Goal: Information Seeking & Learning: Learn about a topic

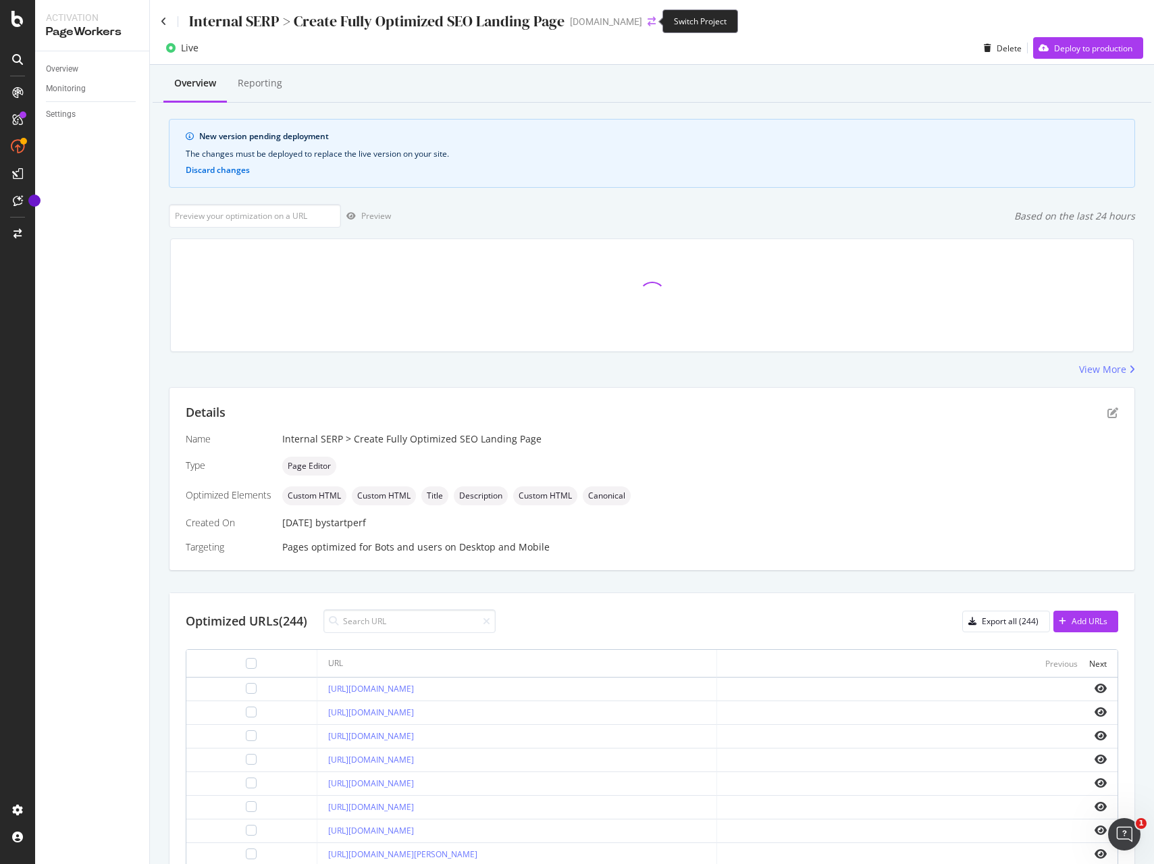
click at [650, 22] on icon "arrow-right-arrow-left" at bounding box center [652, 21] width 8 height 9
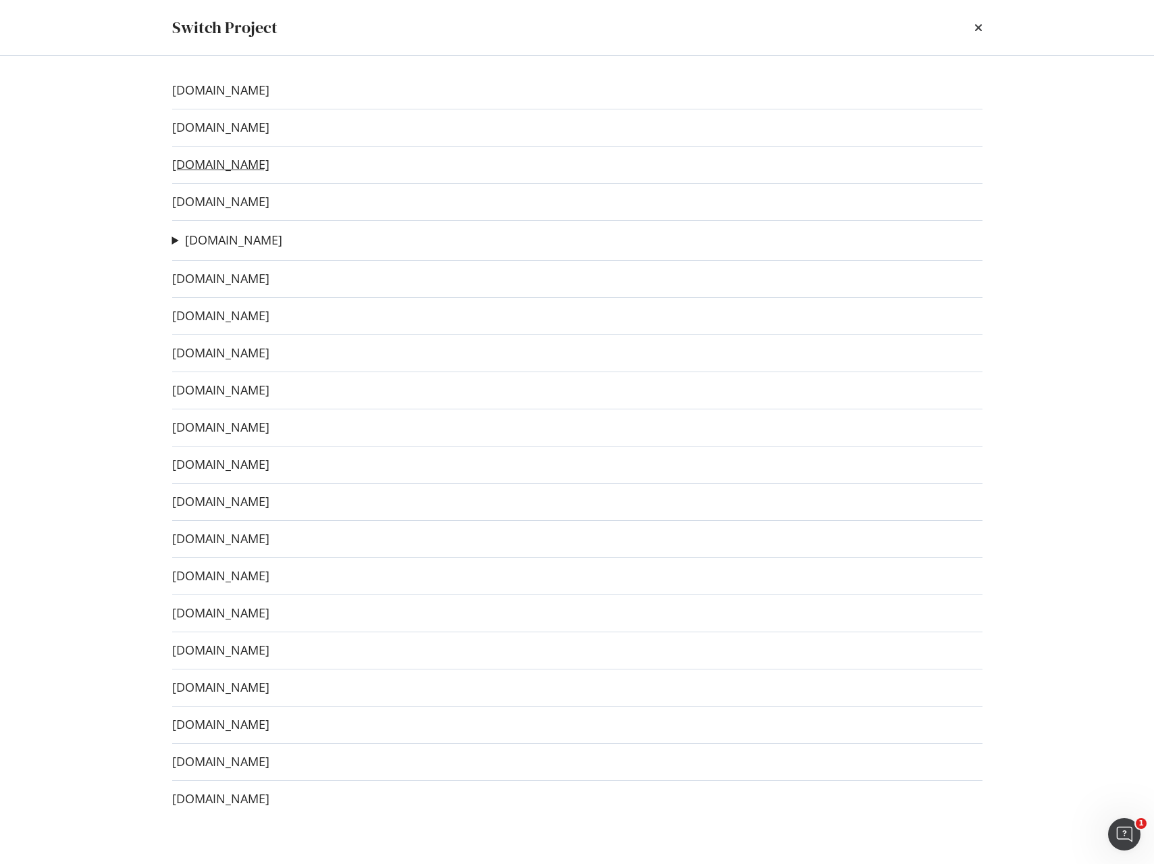
click at [232, 159] on link "[DOMAIN_NAME]" at bounding box center [220, 164] width 97 height 14
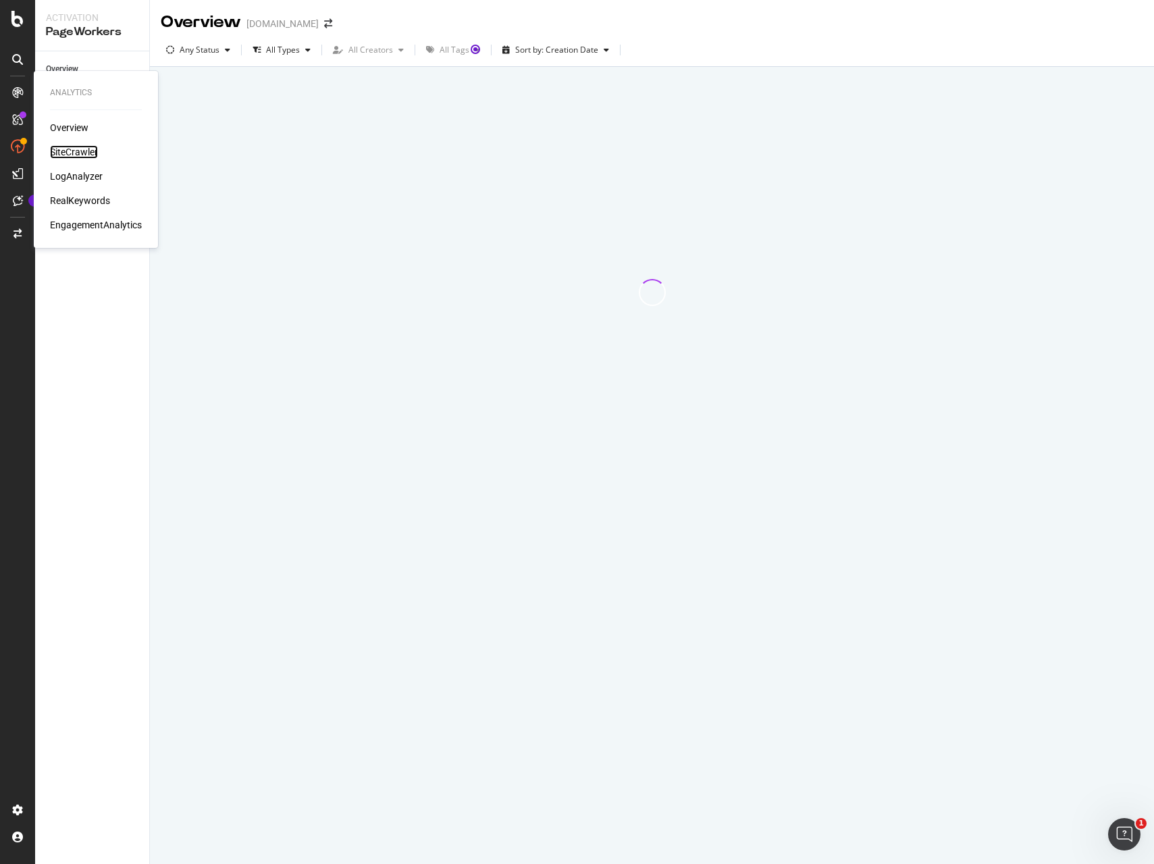
click at [77, 150] on div "SiteCrawler" at bounding box center [74, 152] width 48 height 14
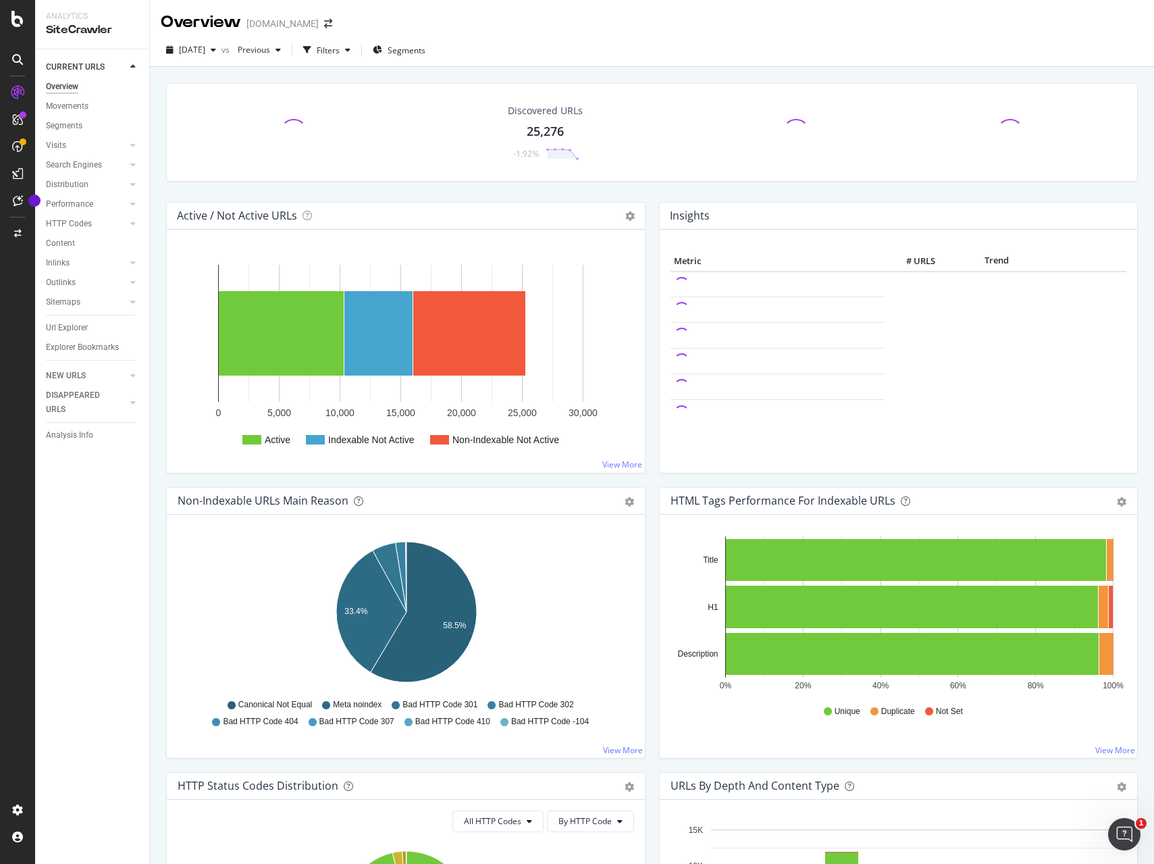
click at [168, 442] on div "Active Indexable Not Active Non-Indexable Not Active 0 5,000 10,000 15,000 20,0…" at bounding box center [406, 351] width 478 height 243
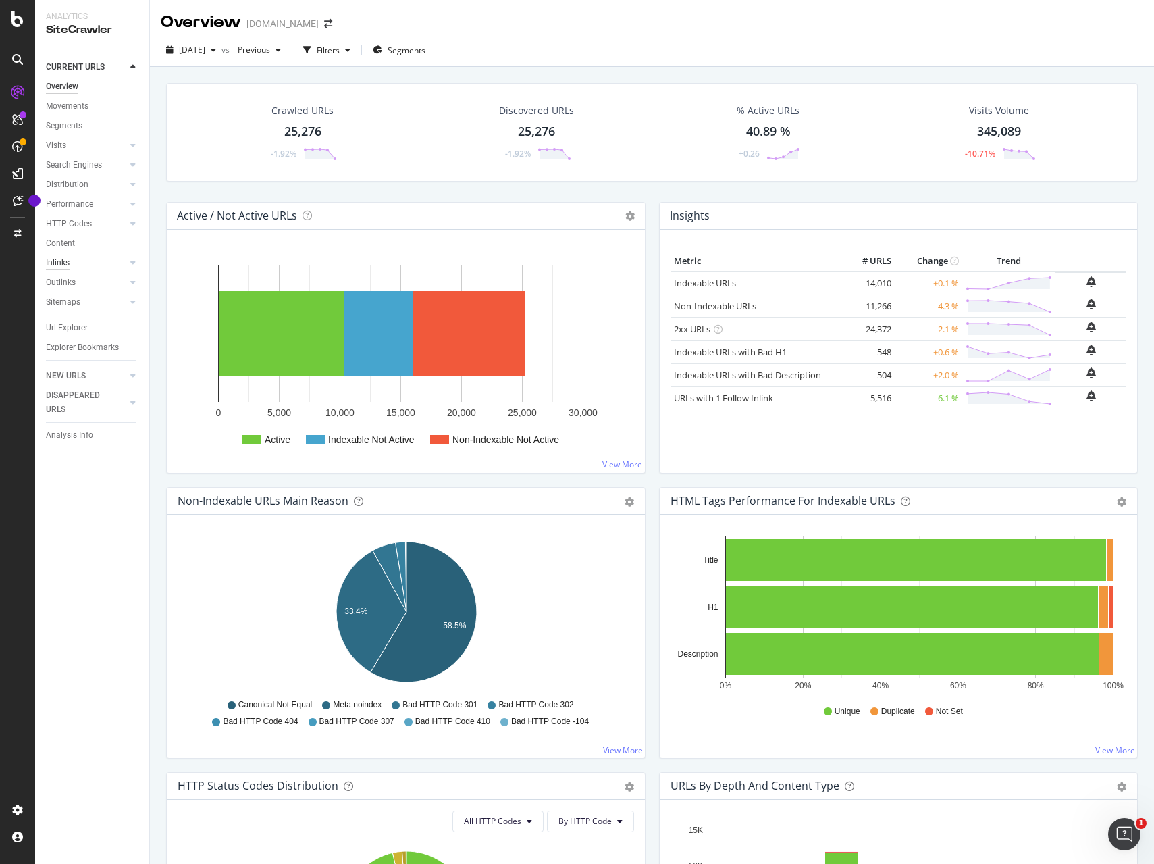
click at [53, 259] on div "Inlinks" at bounding box center [58, 263] width 24 height 14
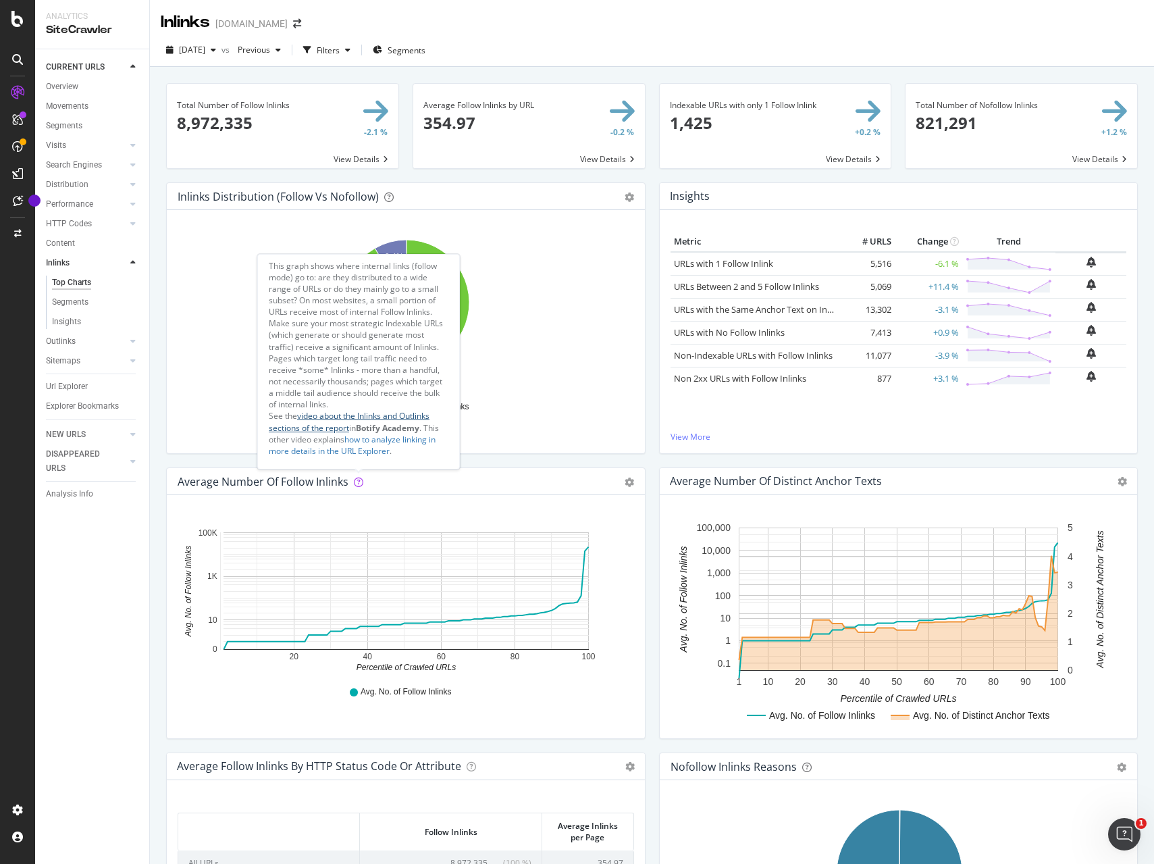
click at [334, 417] on link "video about the Inlinks and Outlinks sections of the report" at bounding box center [349, 421] width 161 height 23
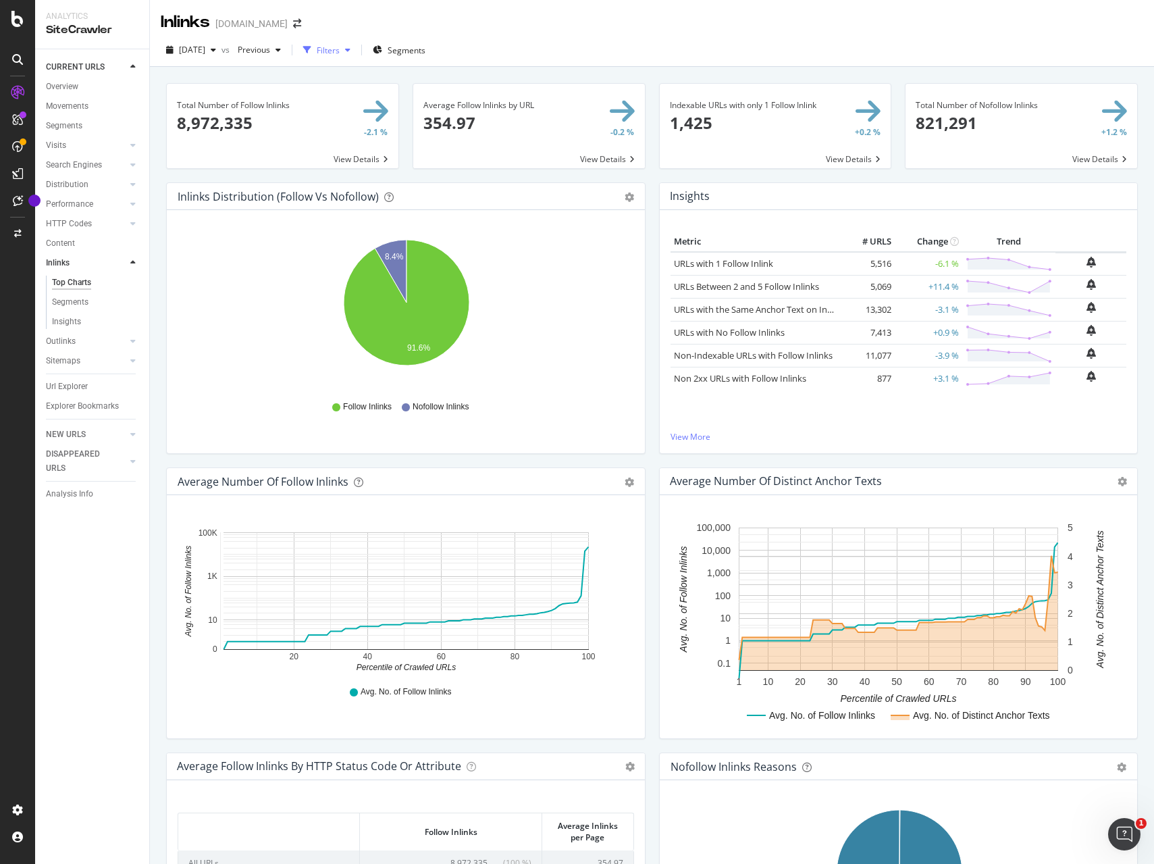
click at [340, 47] on div "Filters" at bounding box center [328, 50] width 23 height 11
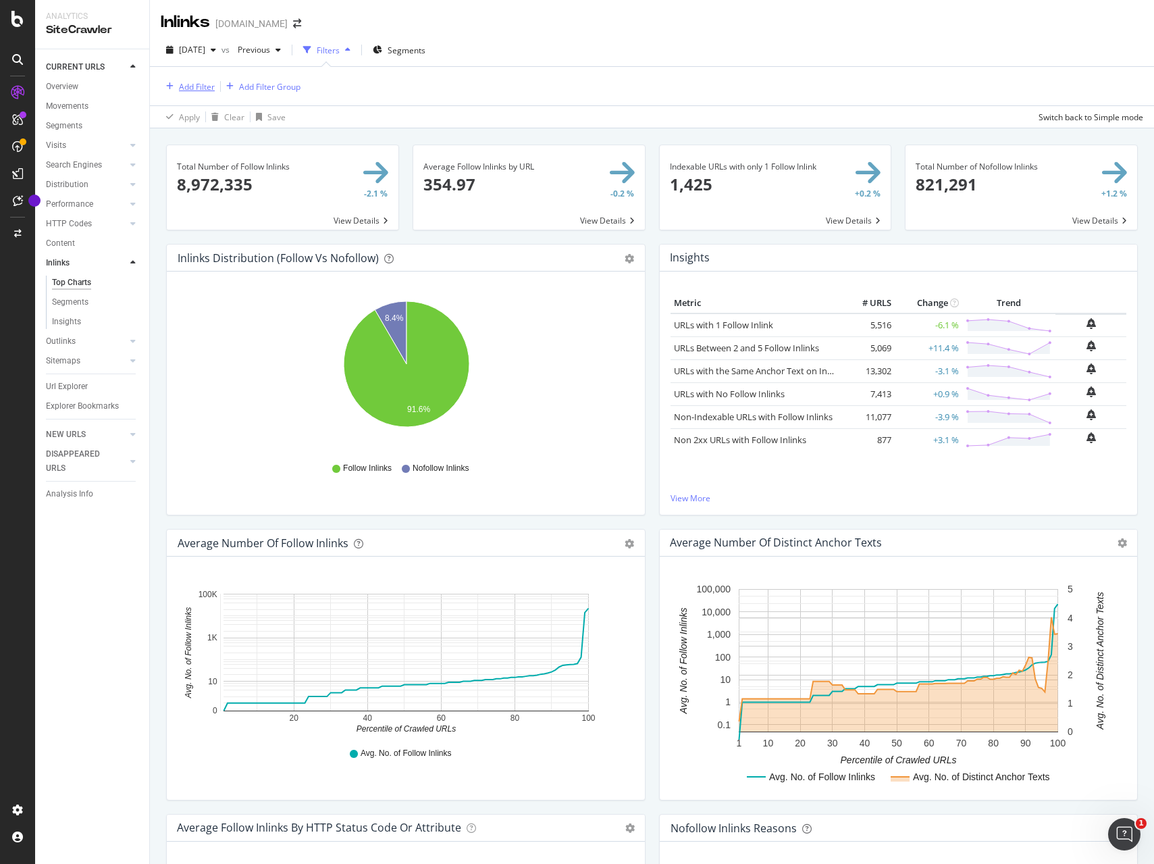
click at [186, 86] on div "Add Filter" at bounding box center [197, 86] width 36 height 11
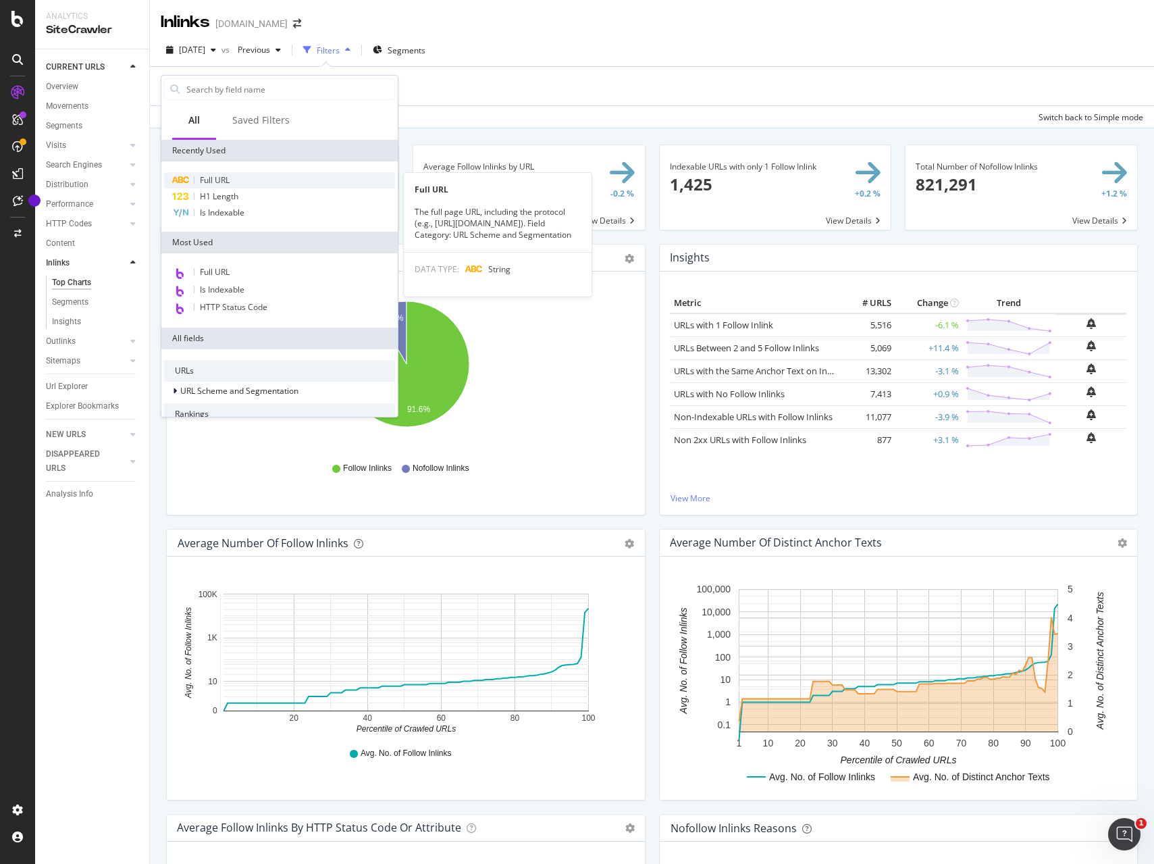
click at [222, 182] on span "Full URL" at bounding box center [215, 179] width 30 height 11
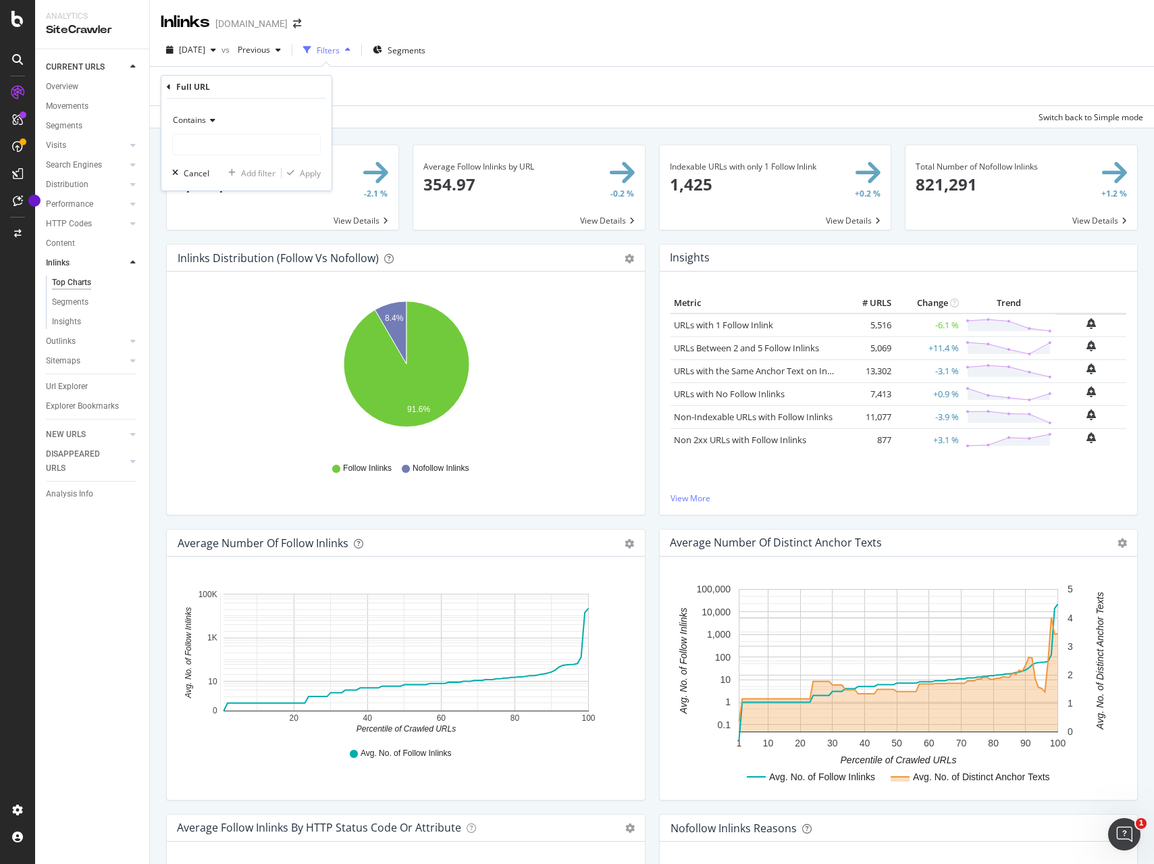
click at [196, 120] on span "Contains" at bounding box center [189, 119] width 33 height 11
click at [224, 186] on div "Starts with" at bounding box center [248, 183] width 145 height 18
click at [233, 151] on input "text" at bounding box center [246, 145] width 147 height 22
paste input "https://www.sephora.pl/wyniki-wyszukiwania?q"
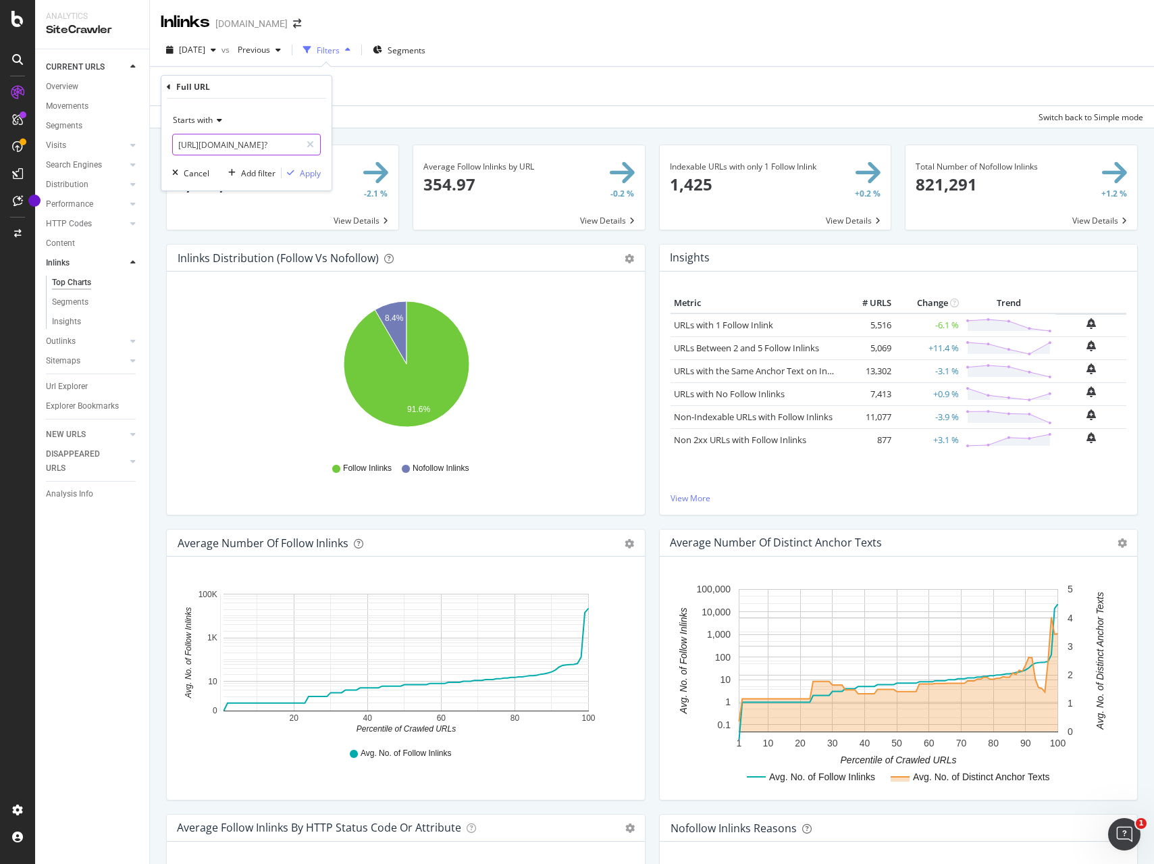
type input "https://www.sephora.pl/wyniki-wyszukiwania"
click at [309, 174] on div "Apply" at bounding box center [310, 172] width 21 height 11
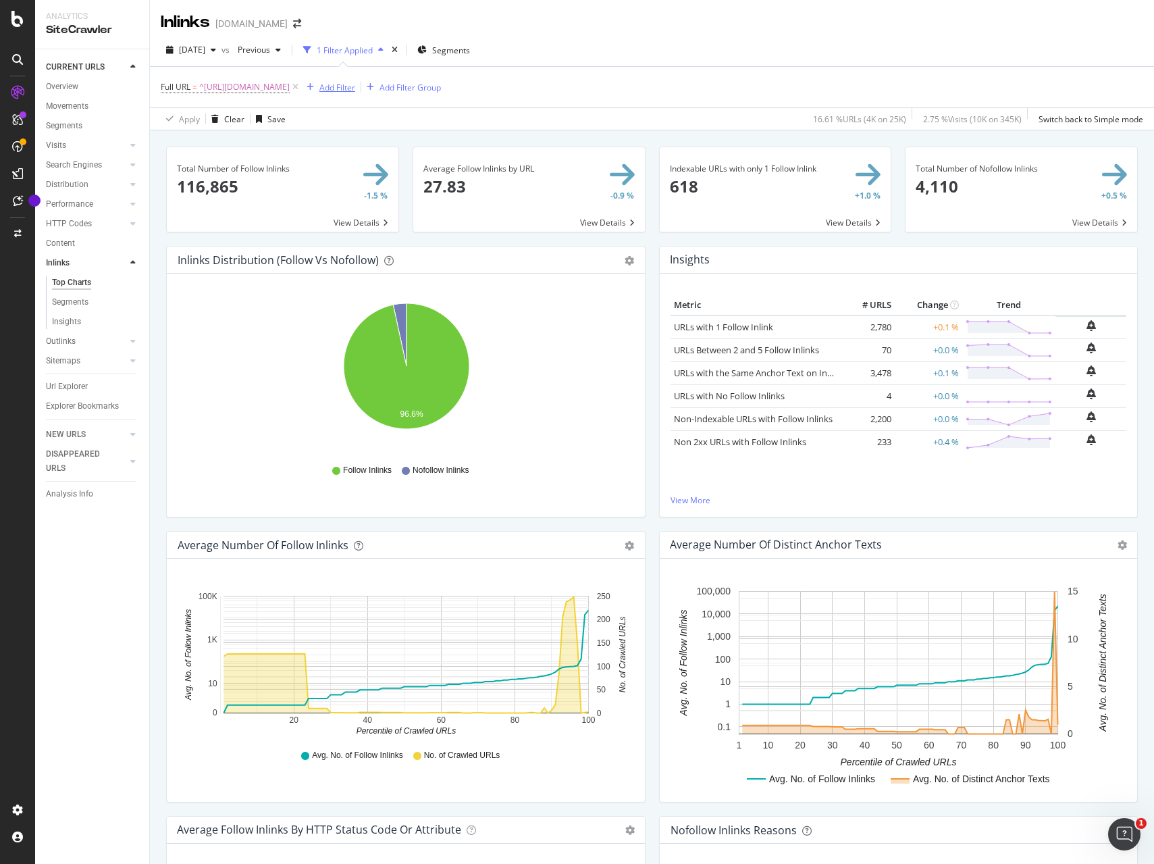
click at [355, 86] on div "Add Filter" at bounding box center [337, 87] width 36 height 11
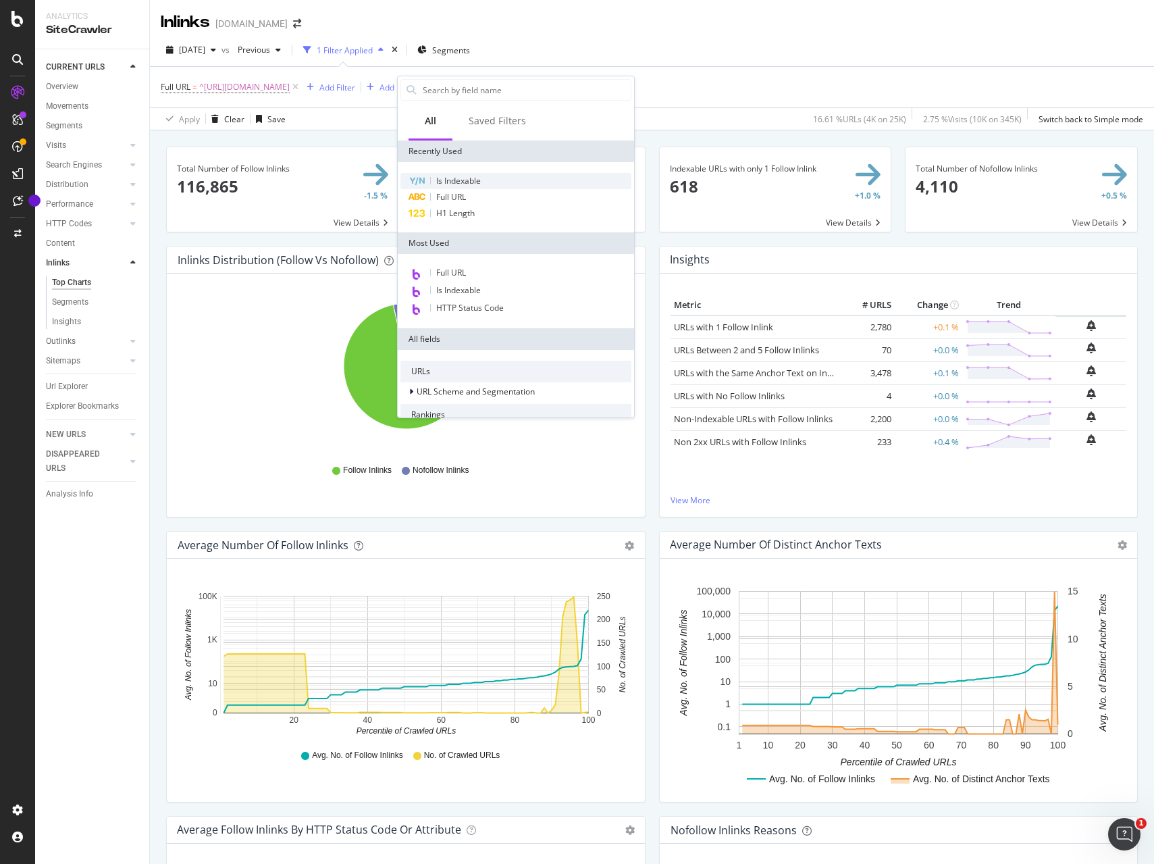
click at [452, 179] on span "Is Indexable" at bounding box center [458, 180] width 45 height 11
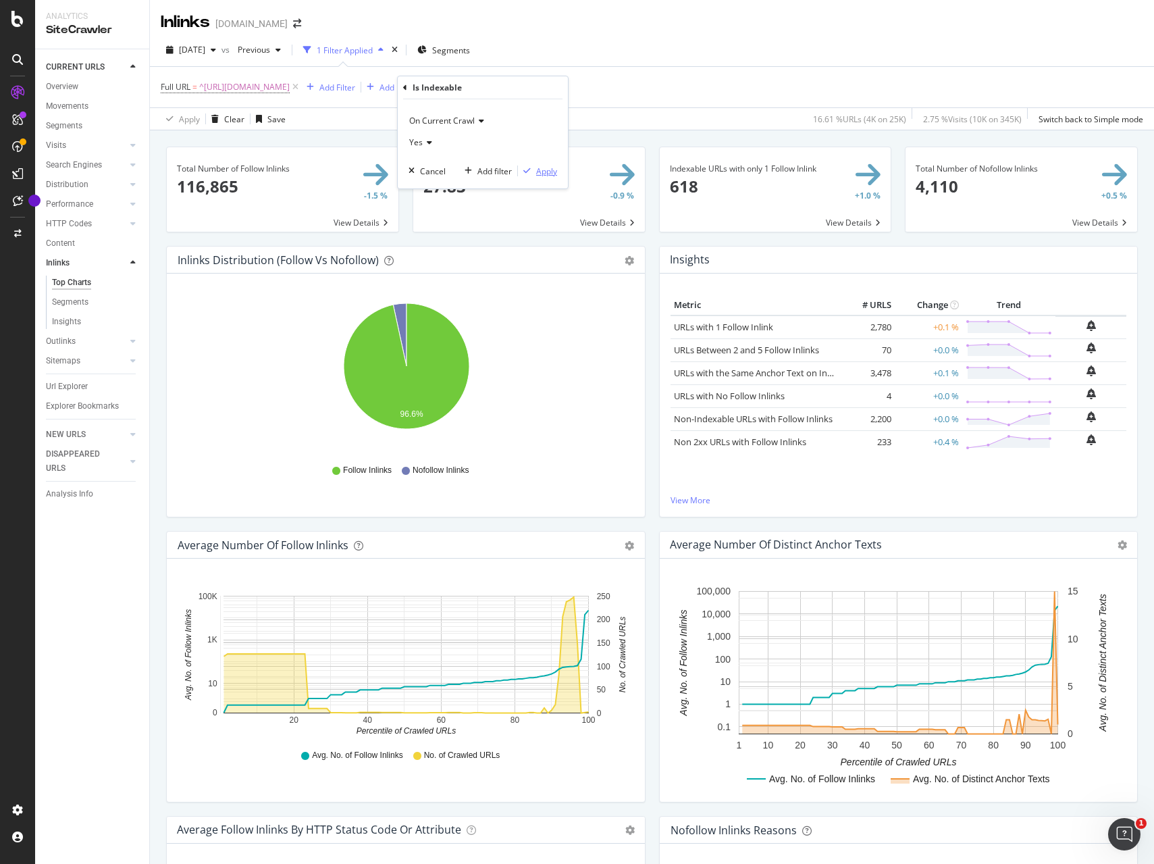
click at [542, 173] on div "Apply" at bounding box center [546, 170] width 21 height 11
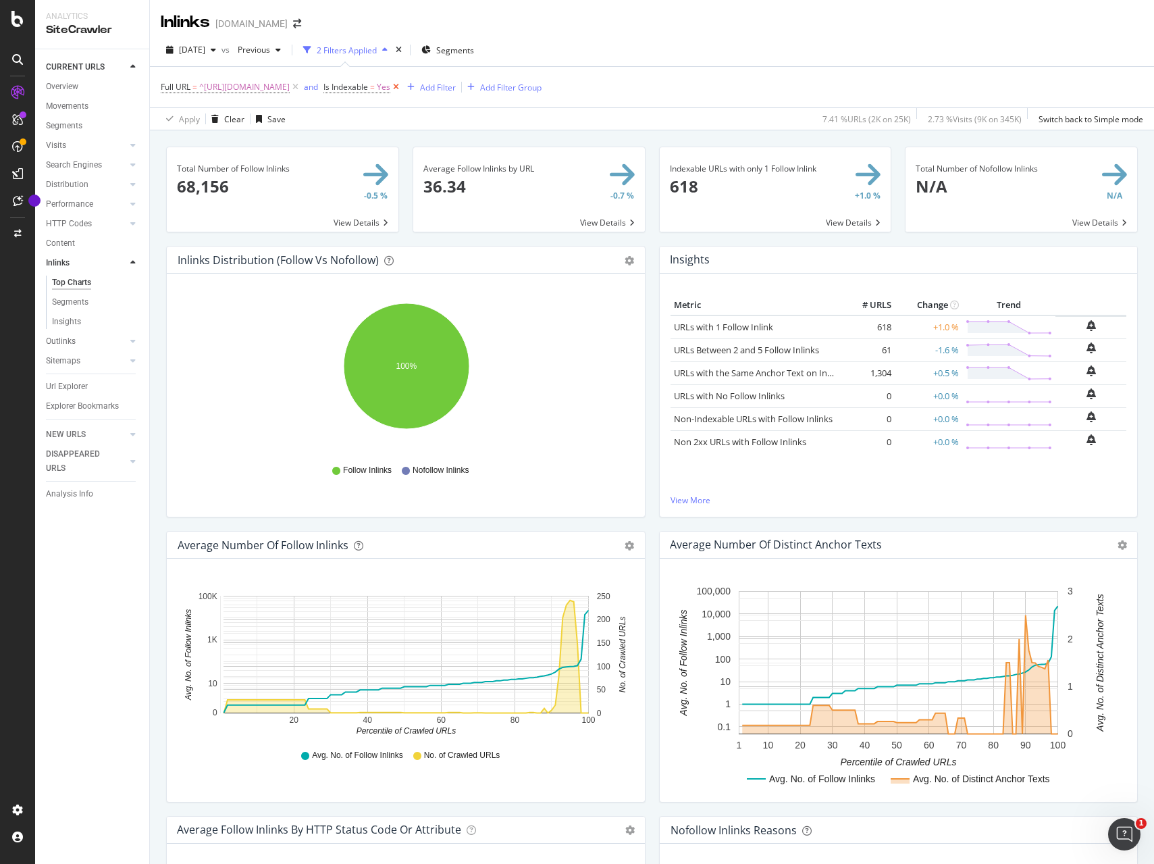
click at [402, 85] on icon at bounding box center [395, 87] width 11 height 14
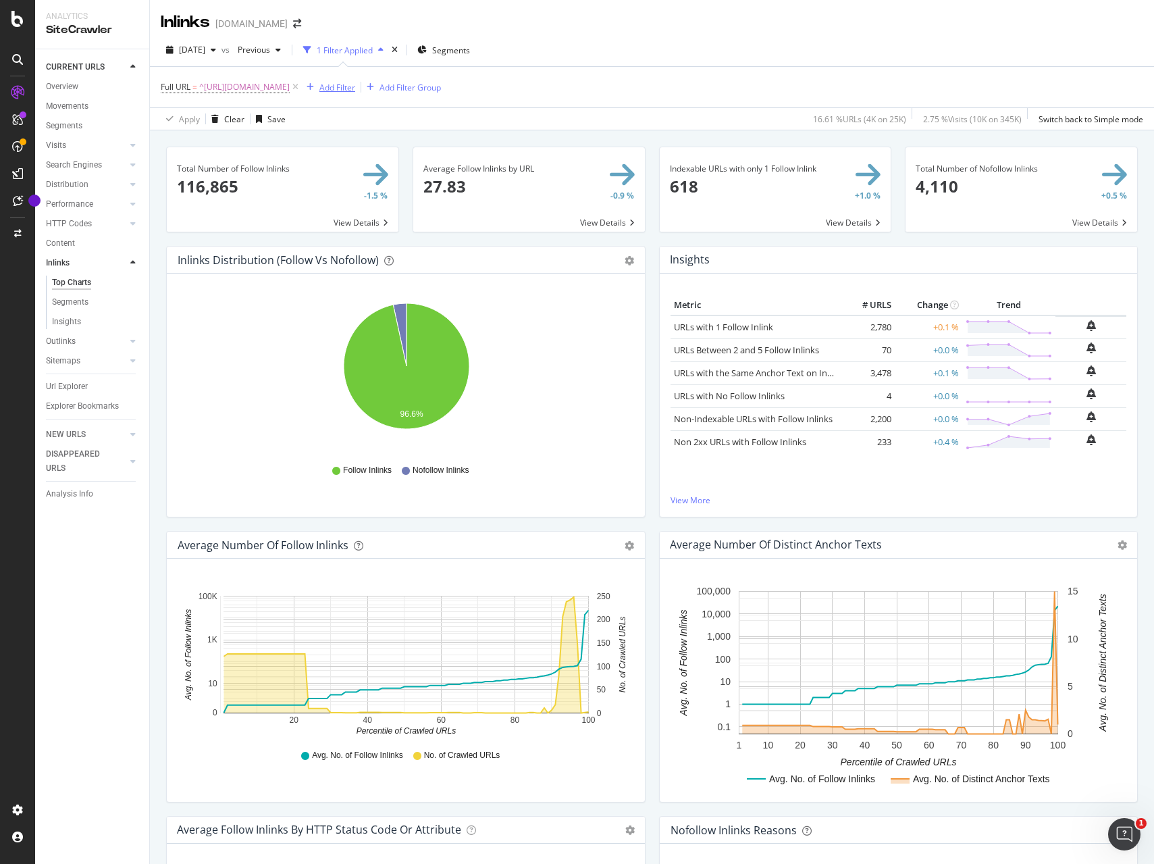
click at [355, 88] on div "Add Filter" at bounding box center [337, 87] width 36 height 11
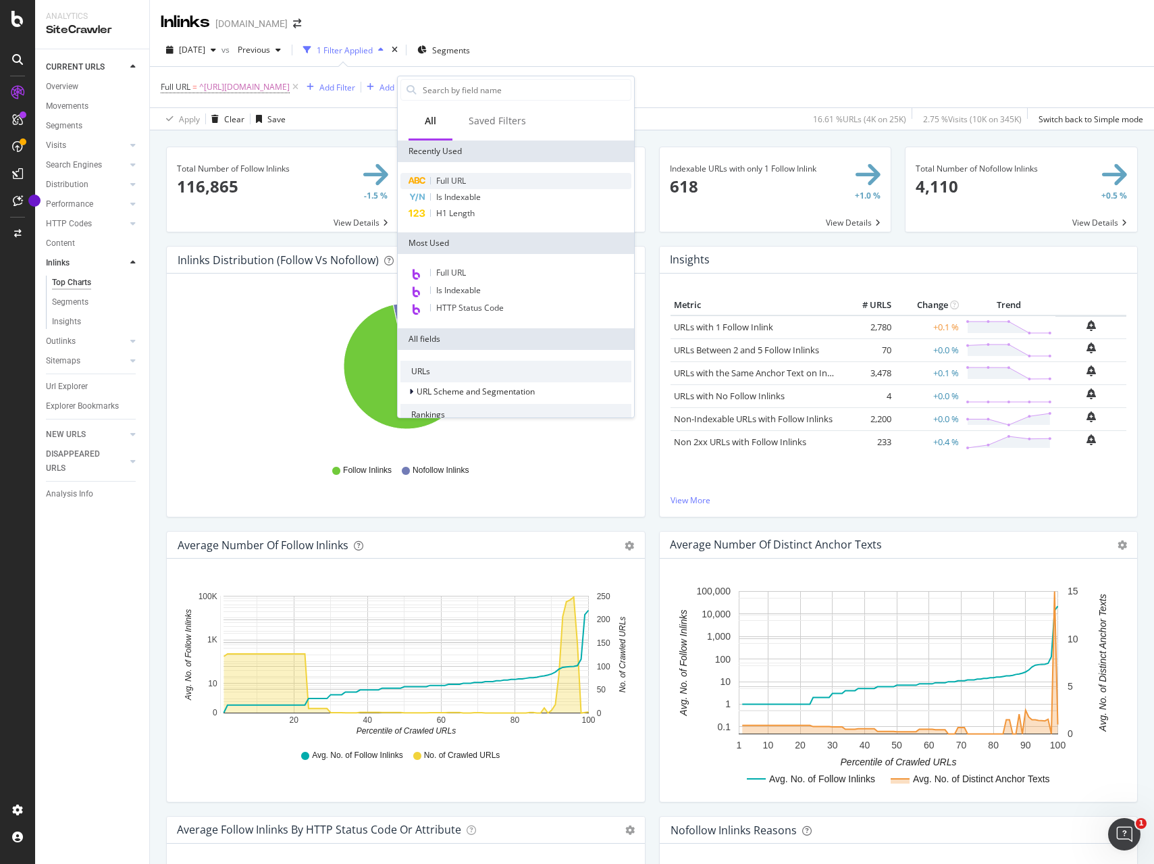
click at [459, 180] on span "Full URL" at bounding box center [451, 180] width 30 height 11
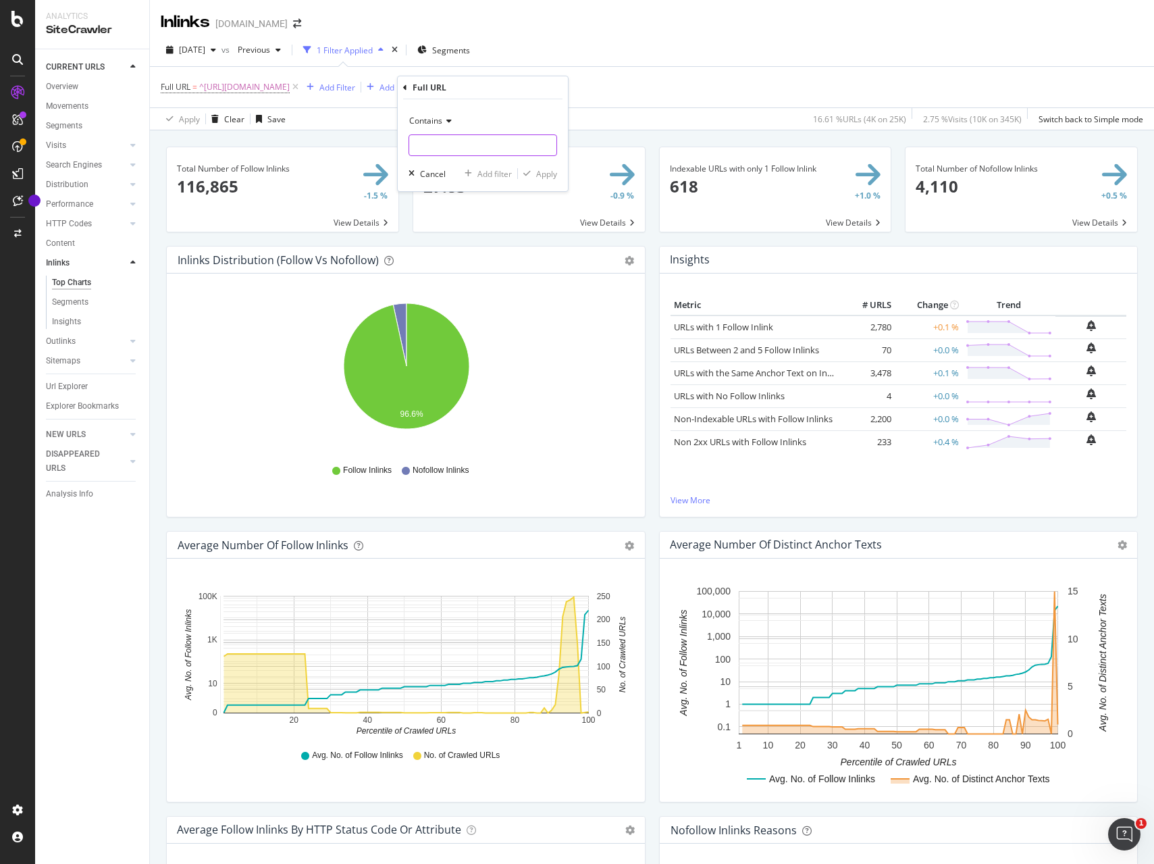
click at [448, 149] on input "text" at bounding box center [482, 145] width 147 height 22
type input "scgid"
click at [544, 175] on div "Apply" at bounding box center [546, 173] width 21 height 11
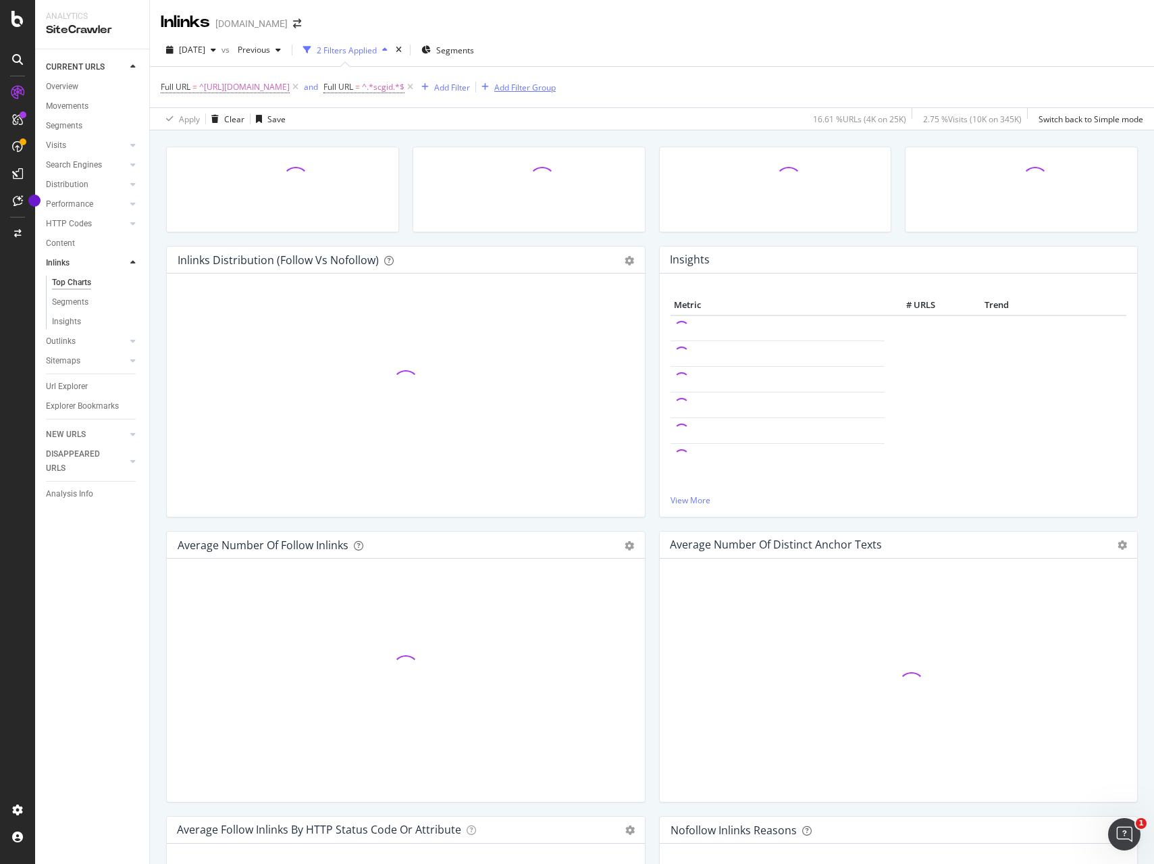
click at [556, 85] on div "Add Filter Group" at bounding box center [524, 87] width 61 height 11
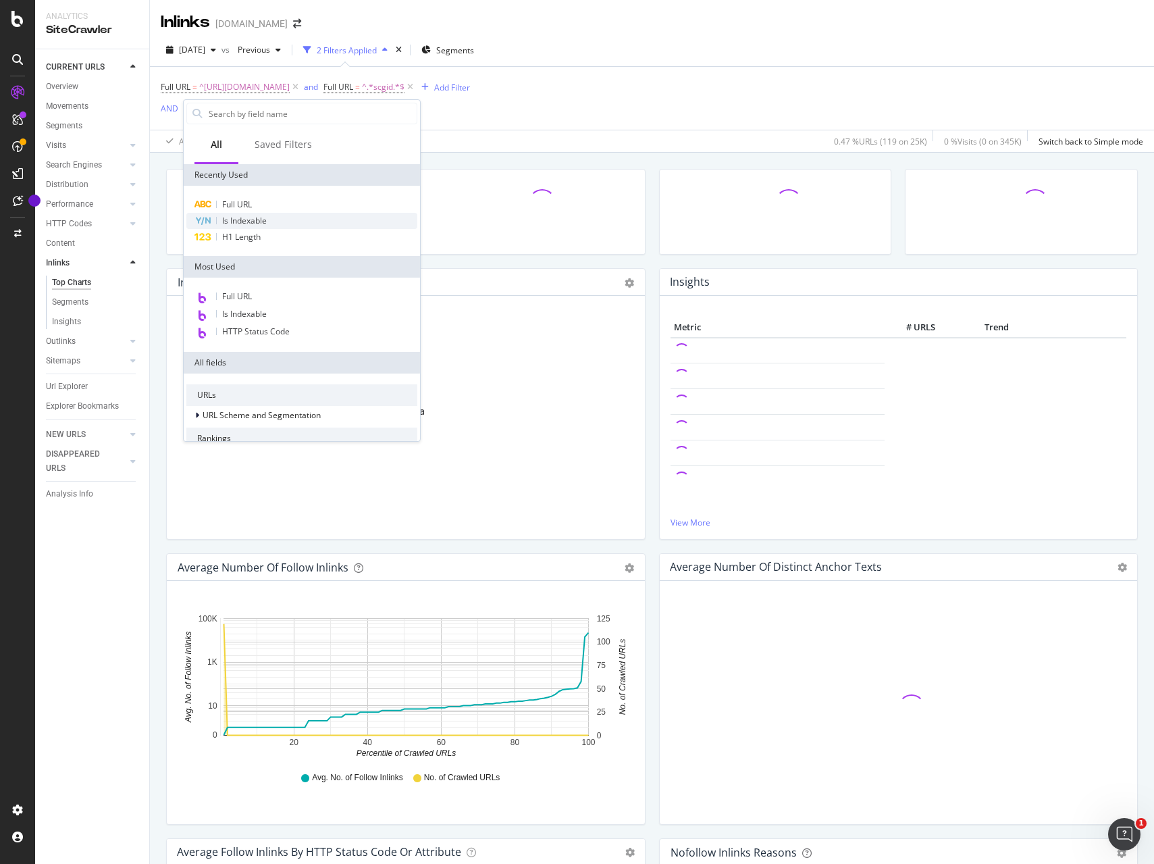
click at [236, 221] on span "Is Indexable" at bounding box center [244, 220] width 45 height 11
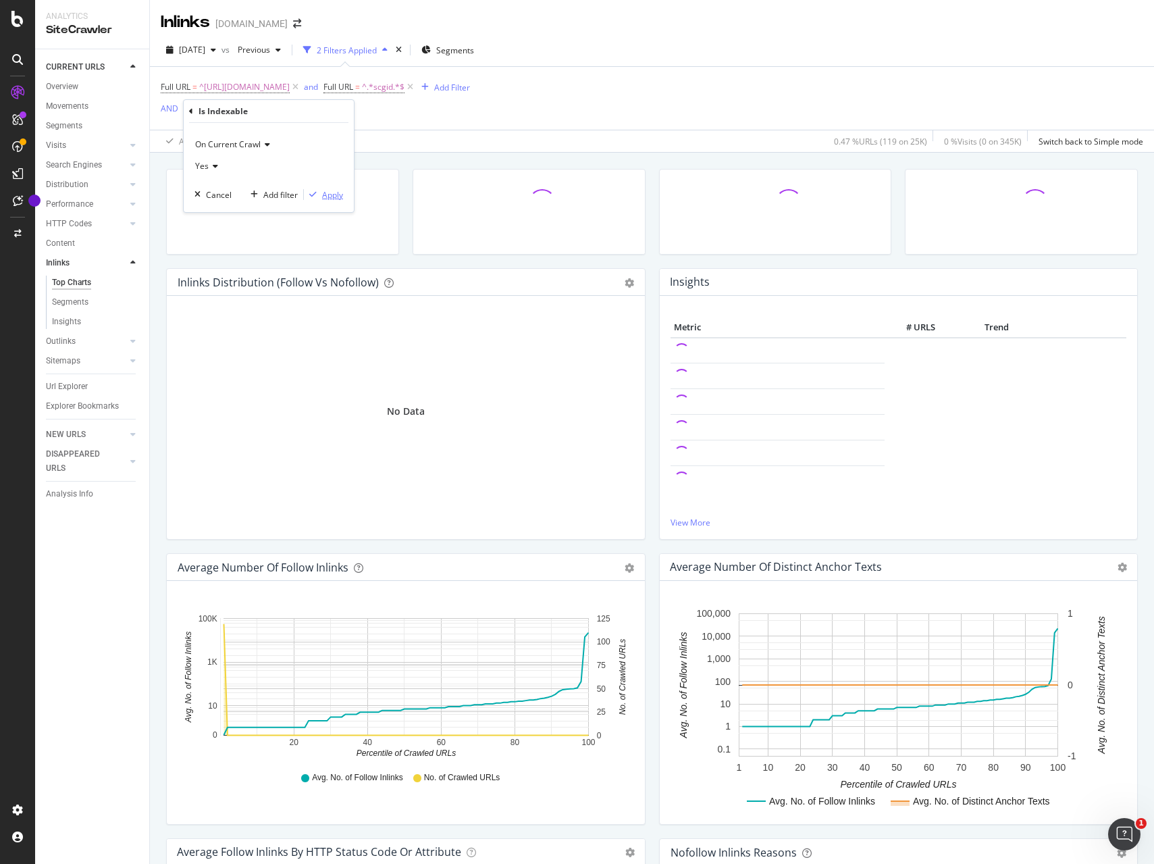
click at [331, 193] on div "Apply" at bounding box center [332, 194] width 21 height 11
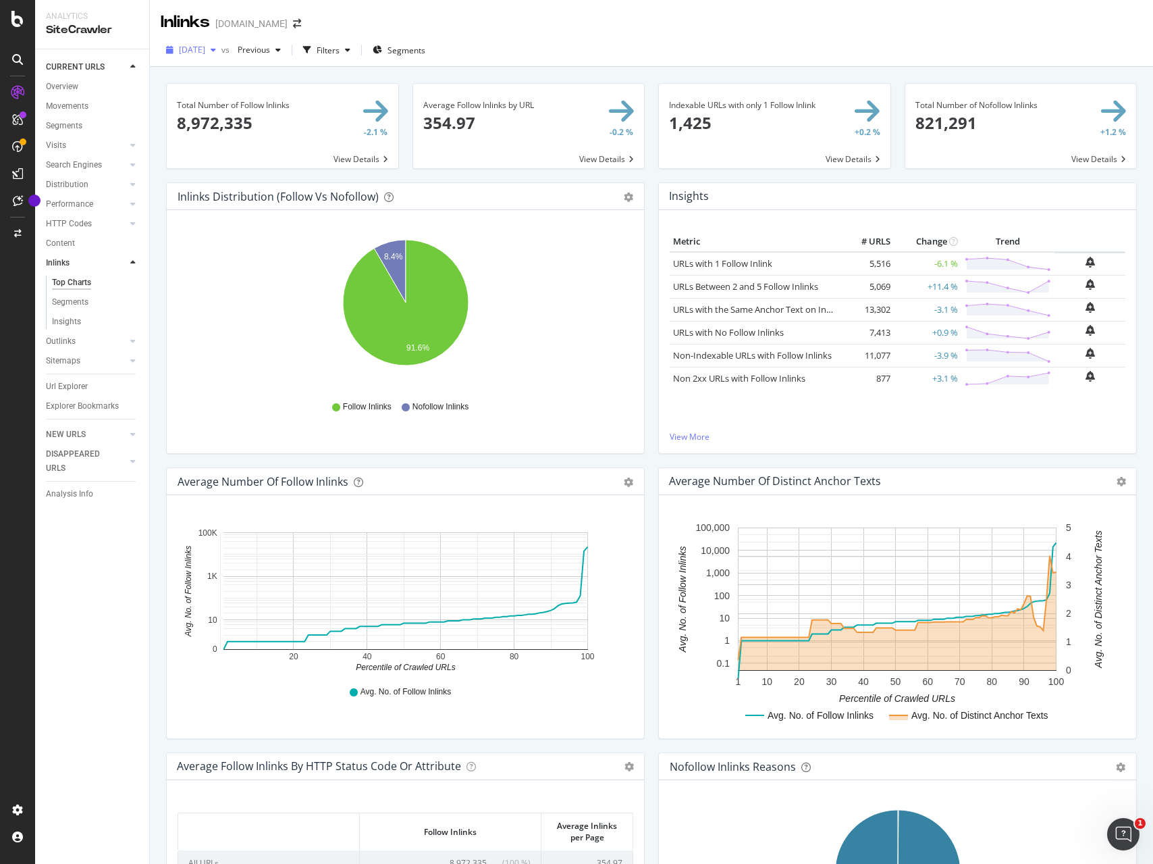
click at [222, 49] on div "button" at bounding box center [213, 50] width 16 height 8
click at [236, 178] on div "2023 Nov. 24th" at bounding box center [215, 178] width 70 height 12
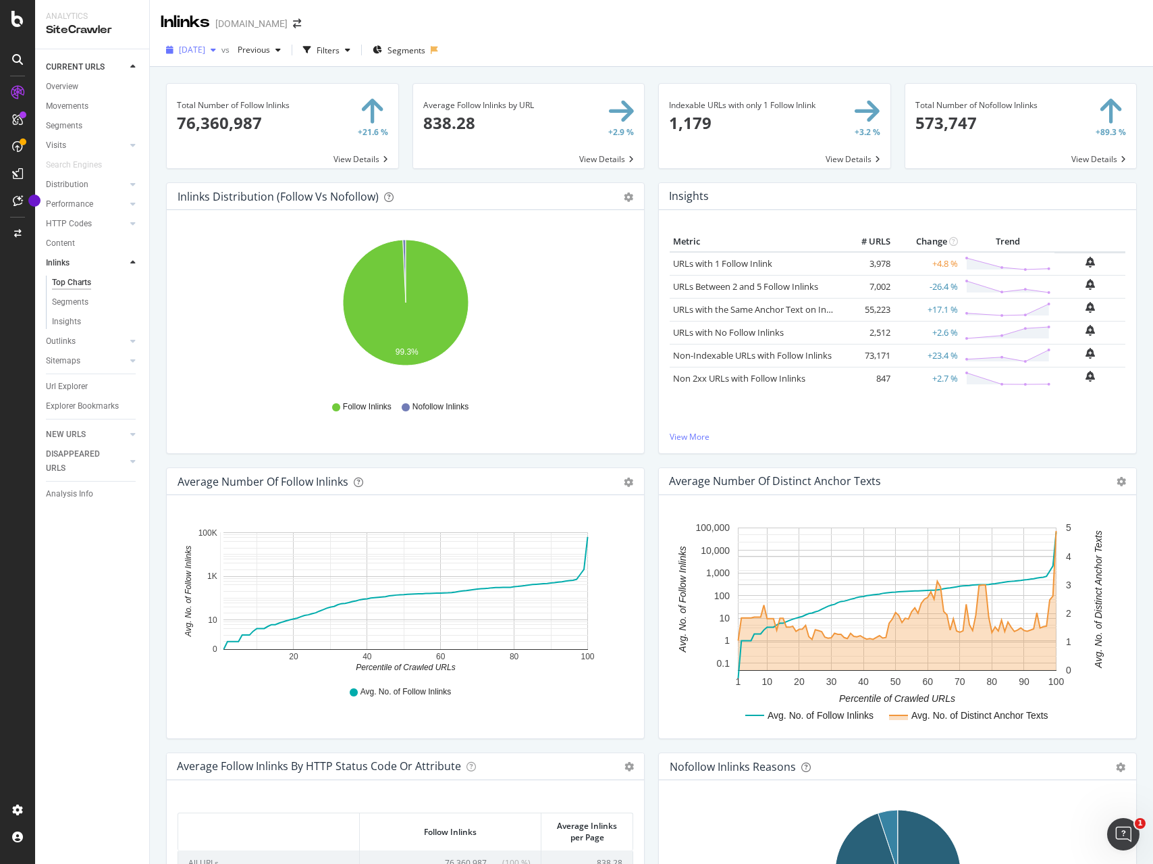
click at [216, 50] on icon "button" at bounding box center [213, 50] width 5 height 8
click at [251, 122] on div "2025 Jan. 31st 27.4K URLs" at bounding box center [240, 116] width 120 height 12
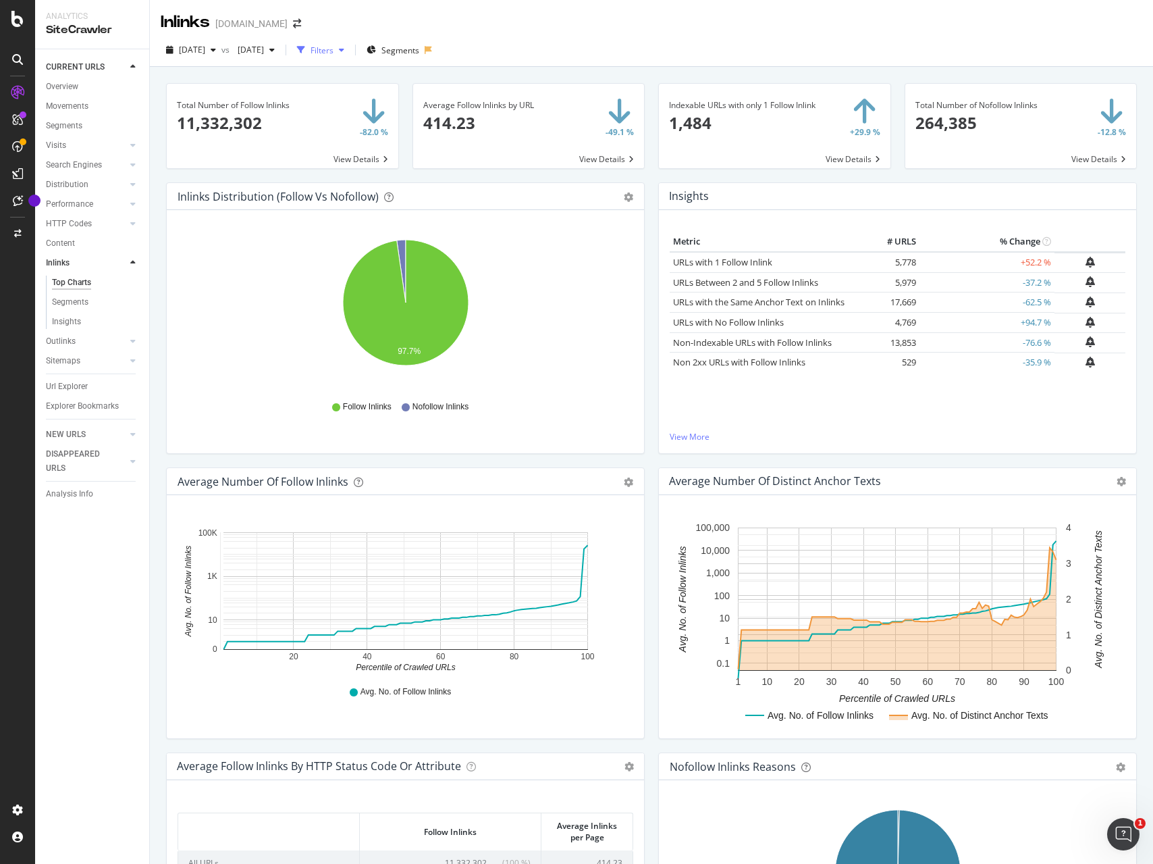
click at [350, 51] on div "button" at bounding box center [342, 50] width 16 height 8
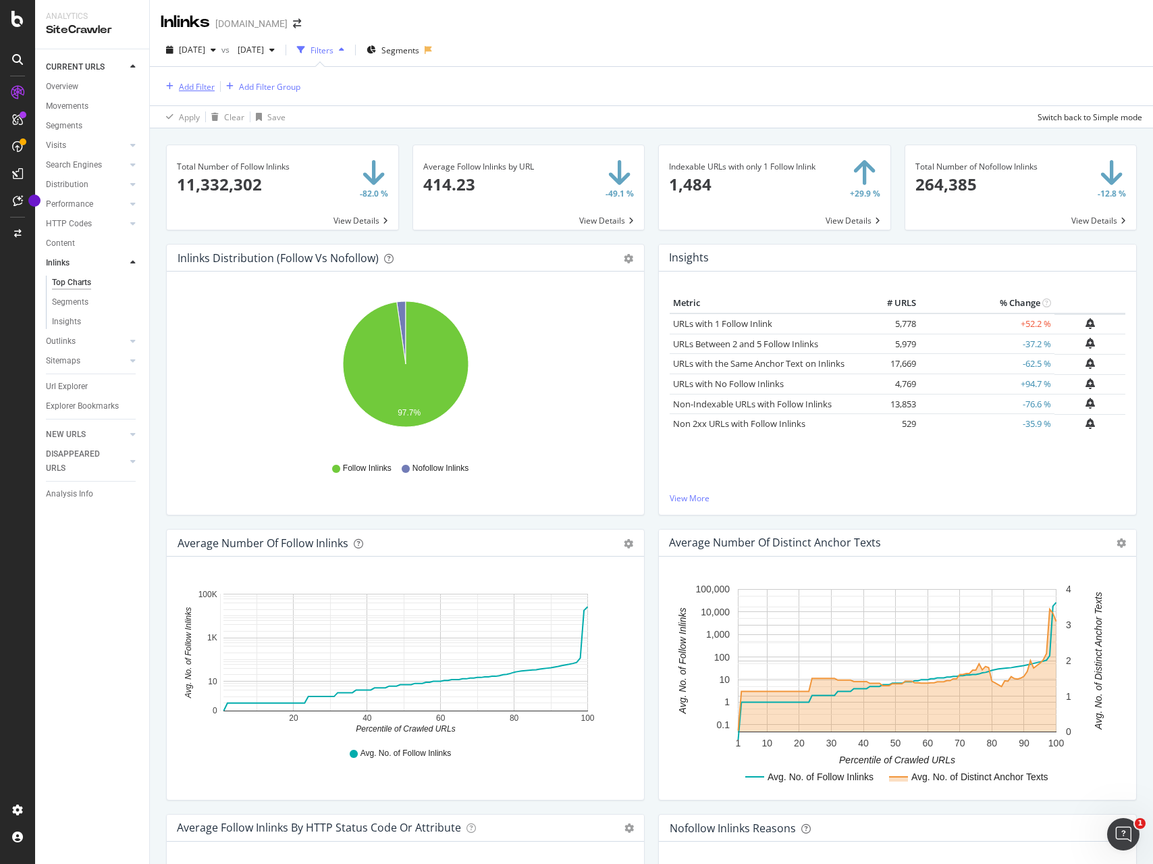
click at [186, 90] on div "Add Filter" at bounding box center [197, 86] width 36 height 11
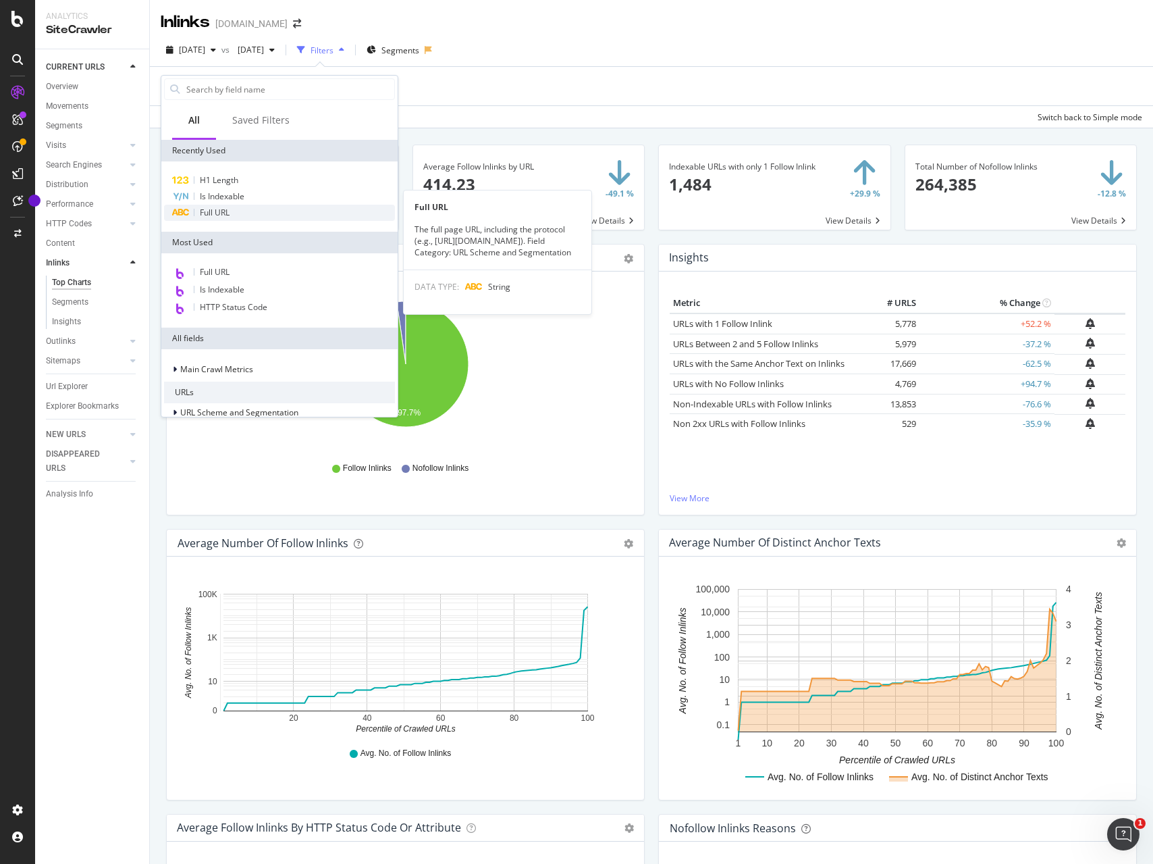
scroll to position [24, 0]
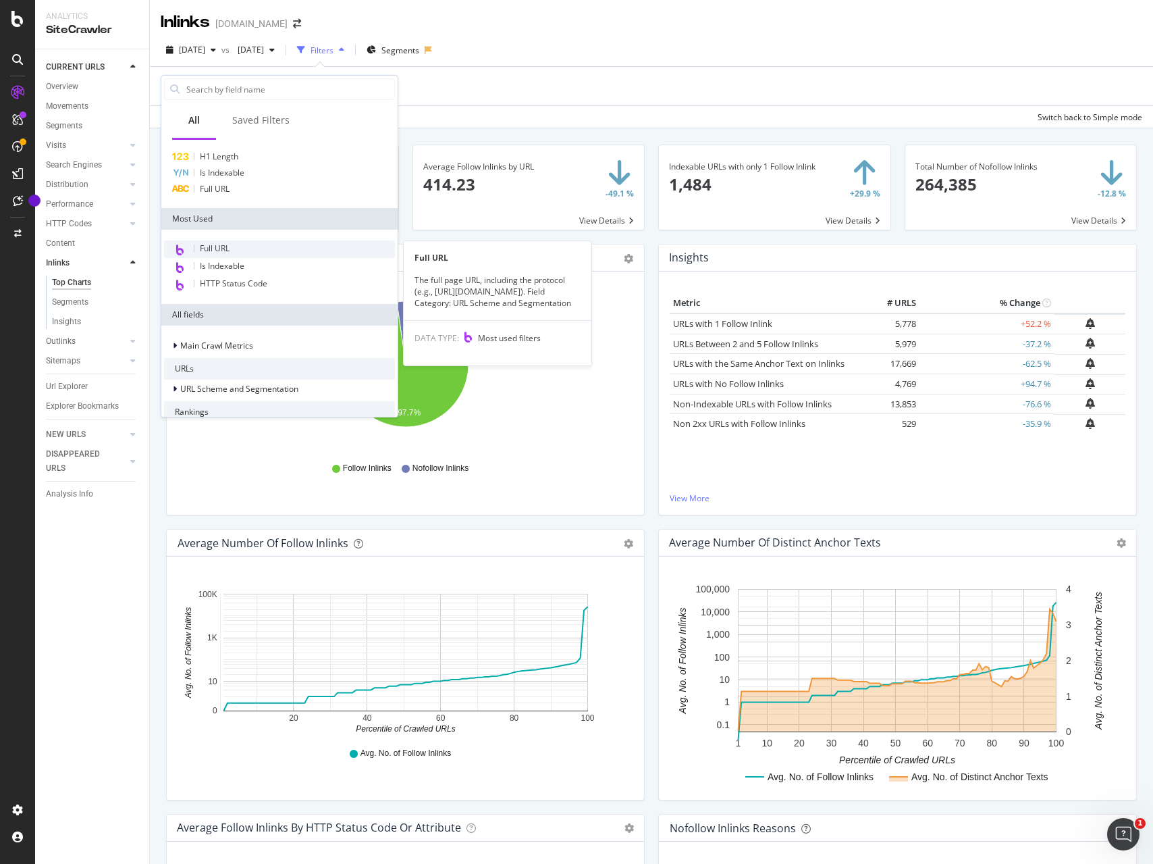
click at [231, 251] on div "Full URL" at bounding box center [279, 249] width 231 height 18
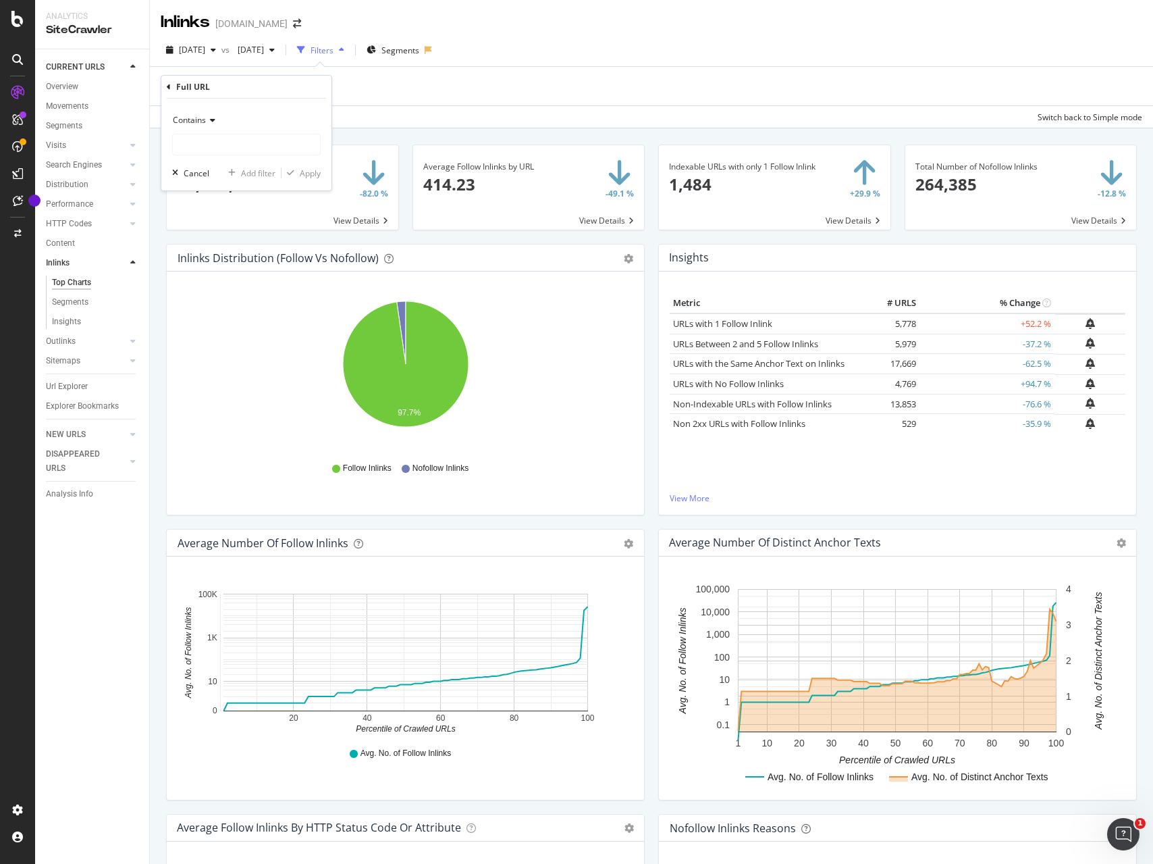
click at [208, 120] on icon at bounding box center [210, 120] width 9 height 8
click at [214, 187] on span "Starts with" at bounding box center [199, 183] width 40 height 11
click at [211, 143] on input "text" at bounding box center [246, 145] width 147 height 22
paste input "https://www.sephora.pl/wyniki-wyszukiwania?q"
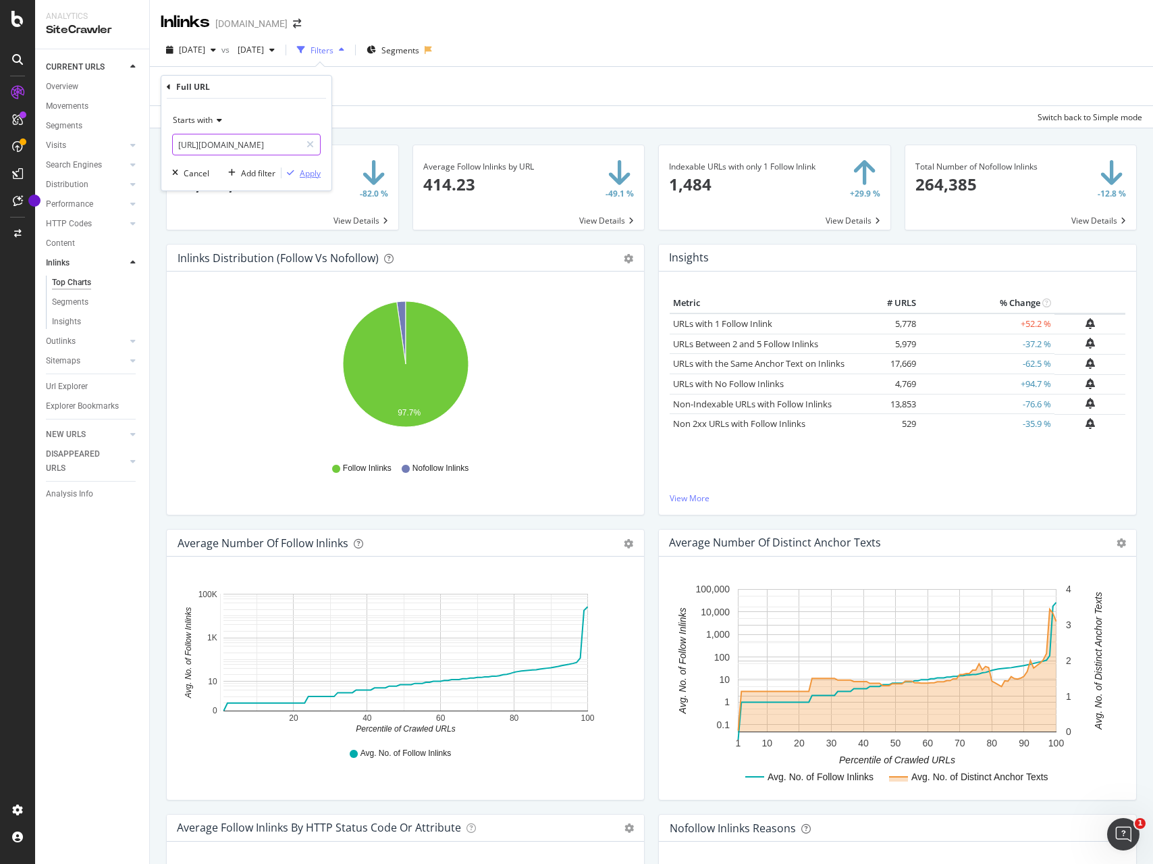
type input "https://www.sephora.pl/wyniki-wyszukiwania"
click at [303, 174] on div "Apply" at bounding box center [310, 172] width 21 height 11
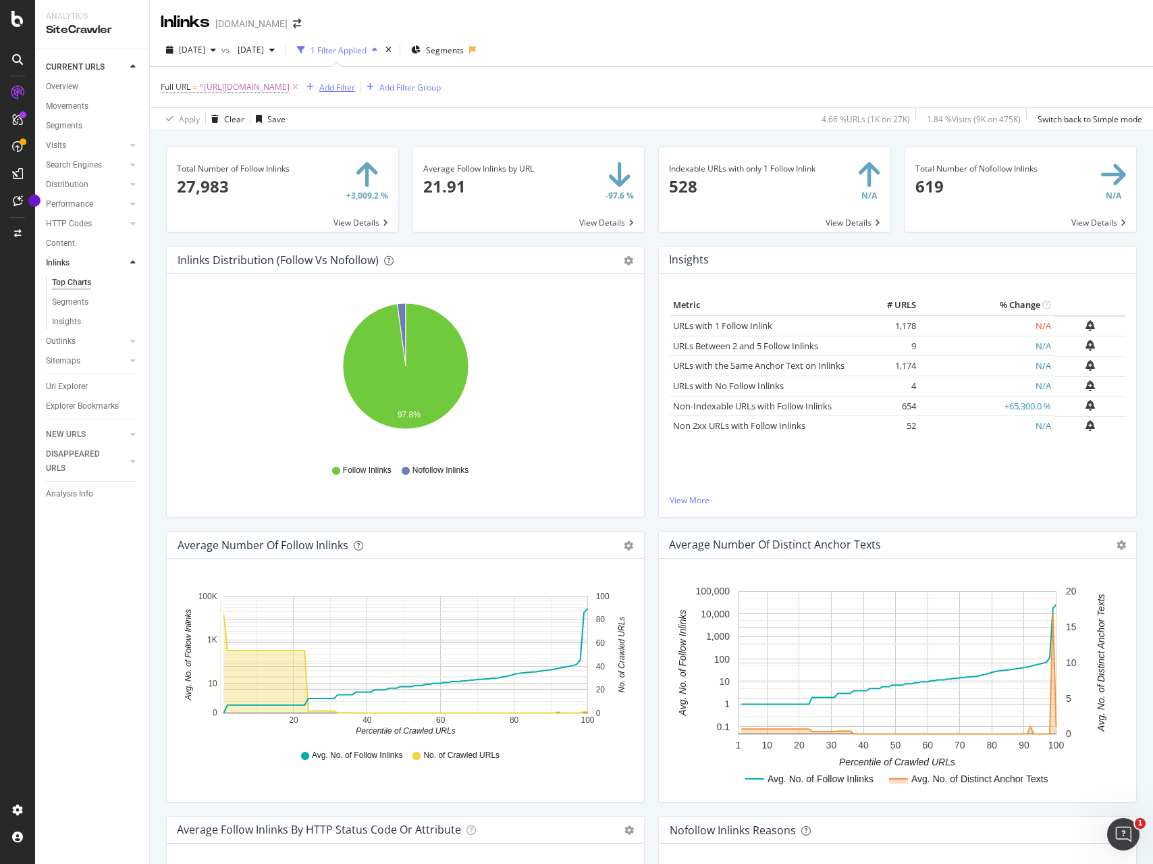
click at [355, 86] on div "Add Filter" at bounding box center [337, 87] width 36 height 11
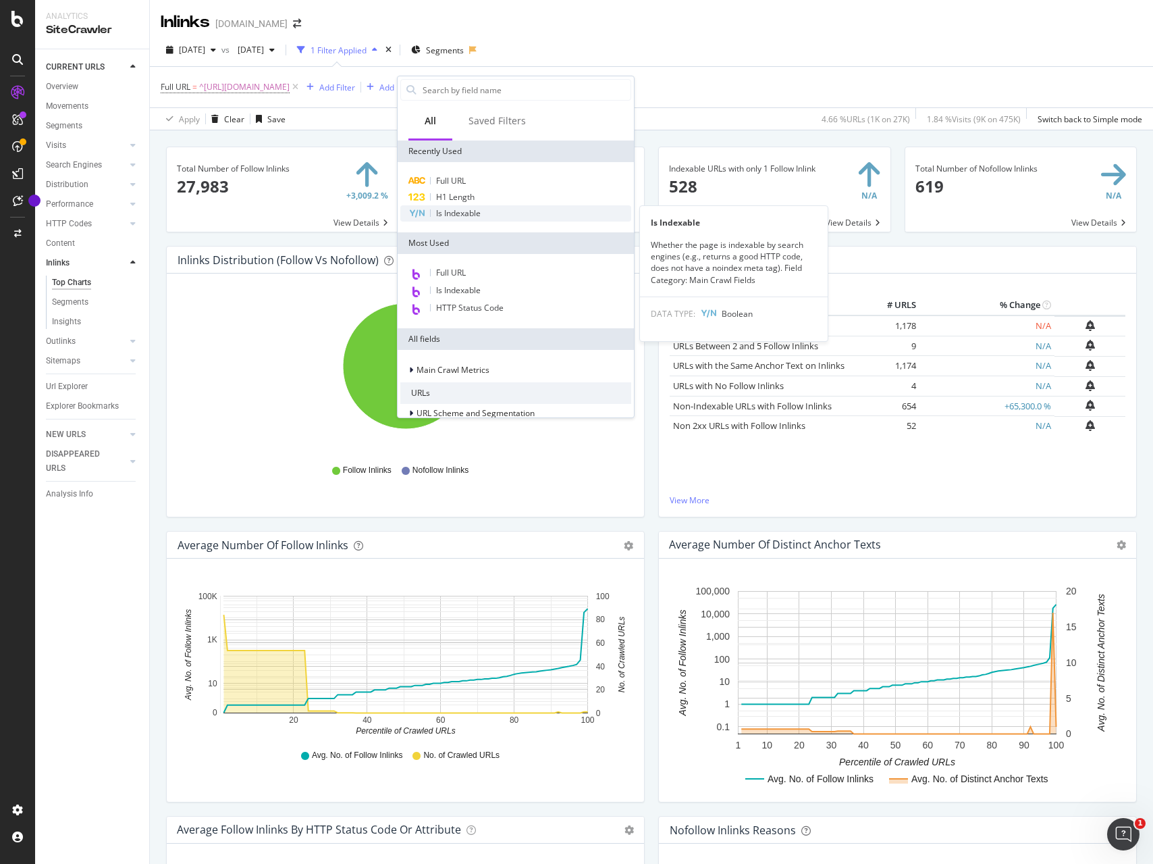
click at [450, 207] on span "Is Indexable" at bounding box center [458, 212] width 45 height 11
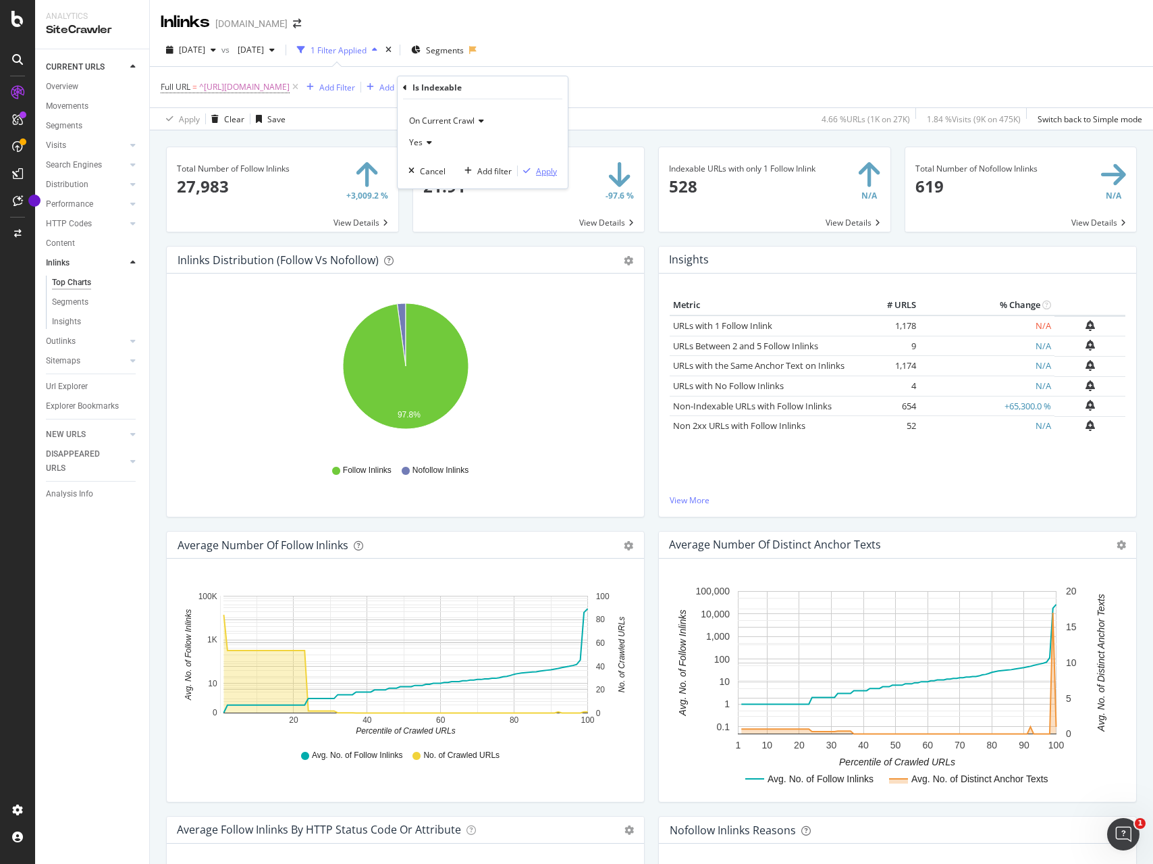
click at [555, 174] on div "Apply" at bounding box center [546, 170] width 21 height 11
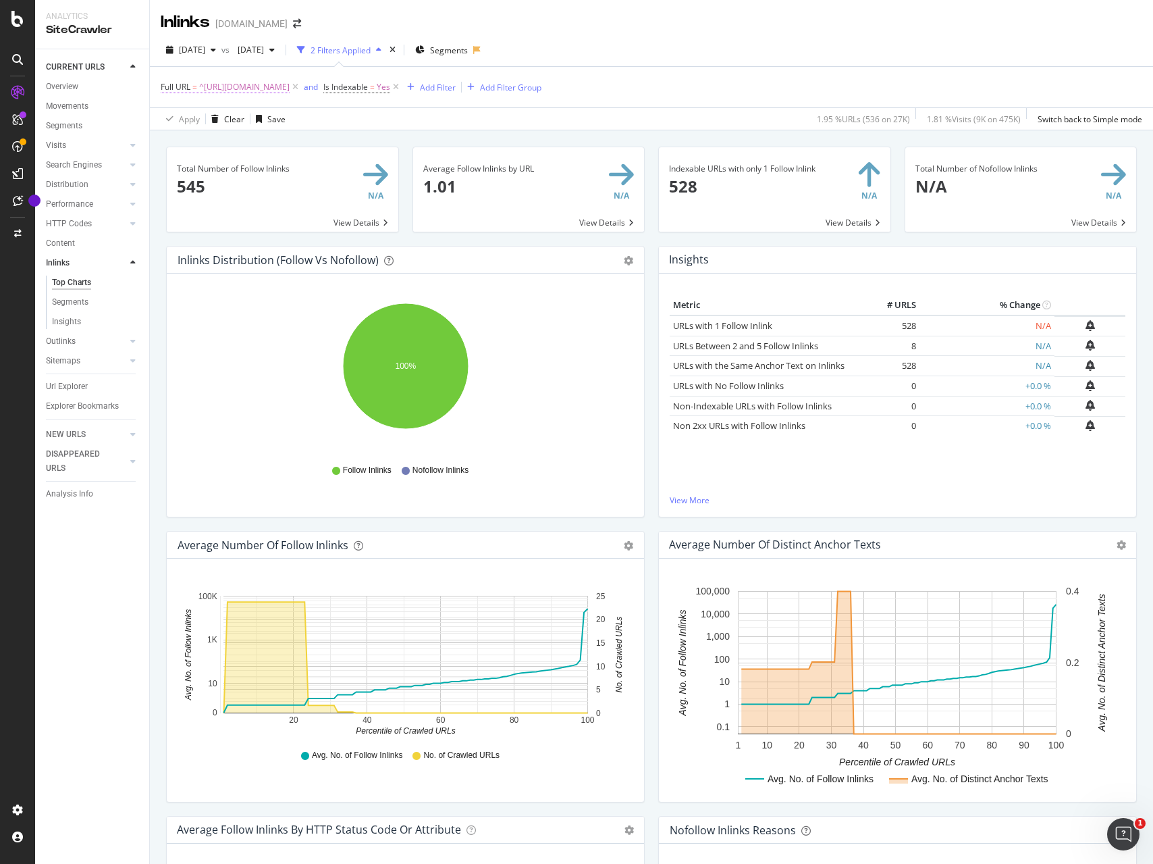
click at [235, 87] on span "^[URL][DOMAIN_NAME]" at bounding box center [244, 87] width 90 height 19
click at [187, 172] on div "Cancel" at bounding box center [197, 171] width 26 height 11
click at [402, 87] on icon at bounding box center [395, 87] width 11 height 14
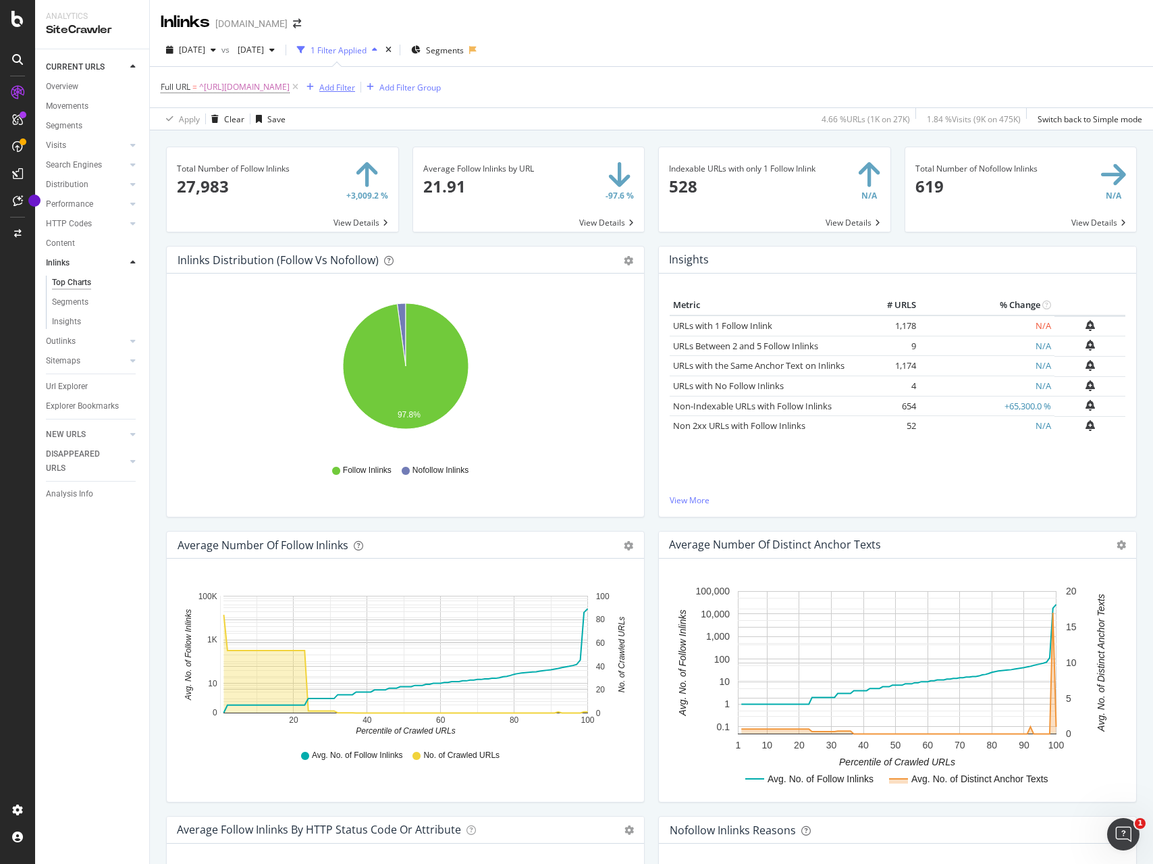
click at [355, 88] on div "Add Filter" at bounding box center [337, 87] width 36 height 11
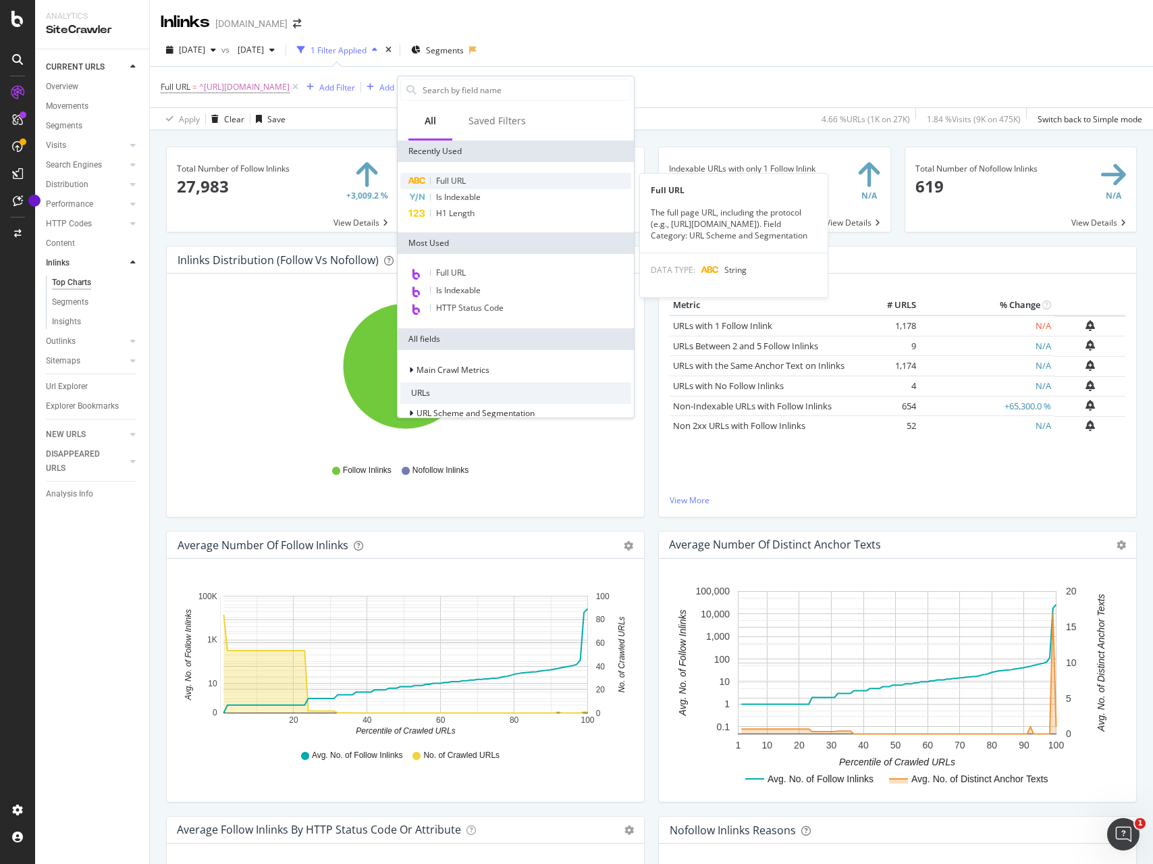
click at [444, 178] on span "Full URL" at bounding box center [451, 180] width 30 height 11
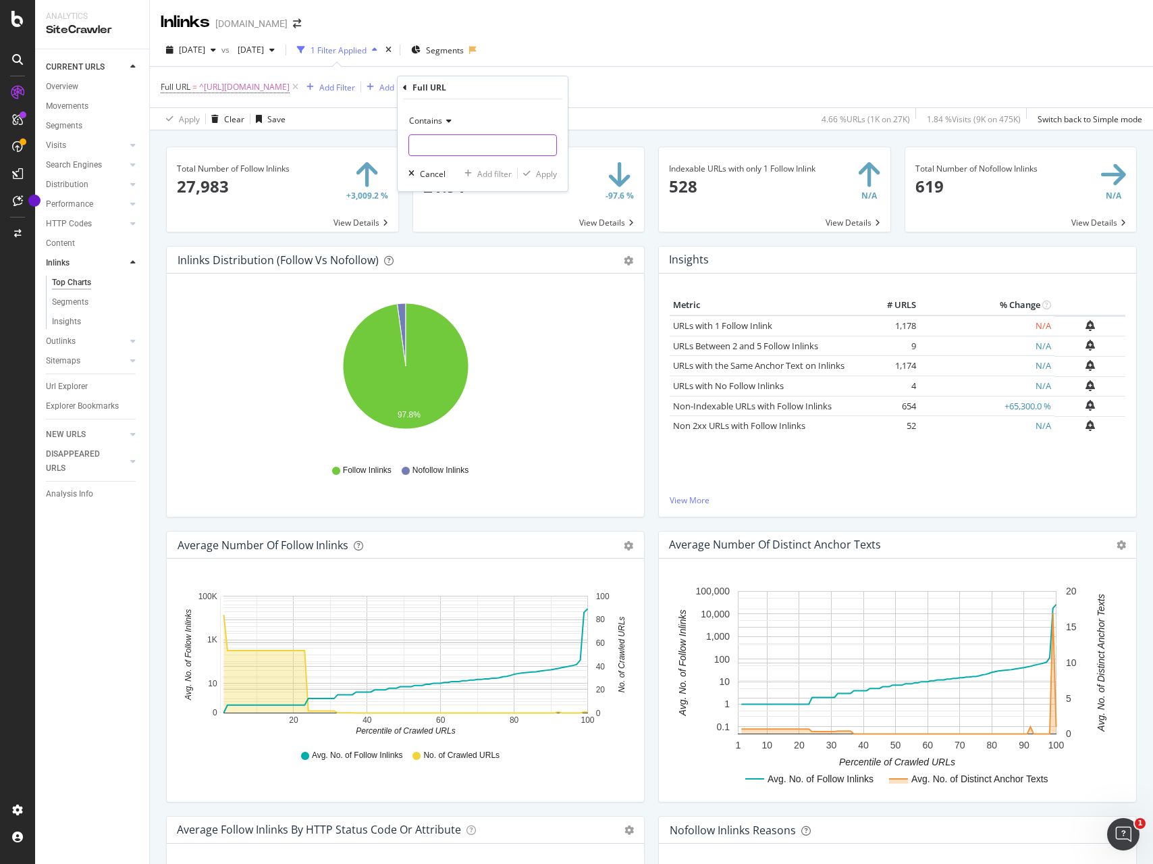
click at [448, 149] on input "text" at bounding box center [482, 145] width 147 height 22
type input "scgid"
click at [546, 175] on div "Apply" at bounding box center [546, 173] width 21 height 11
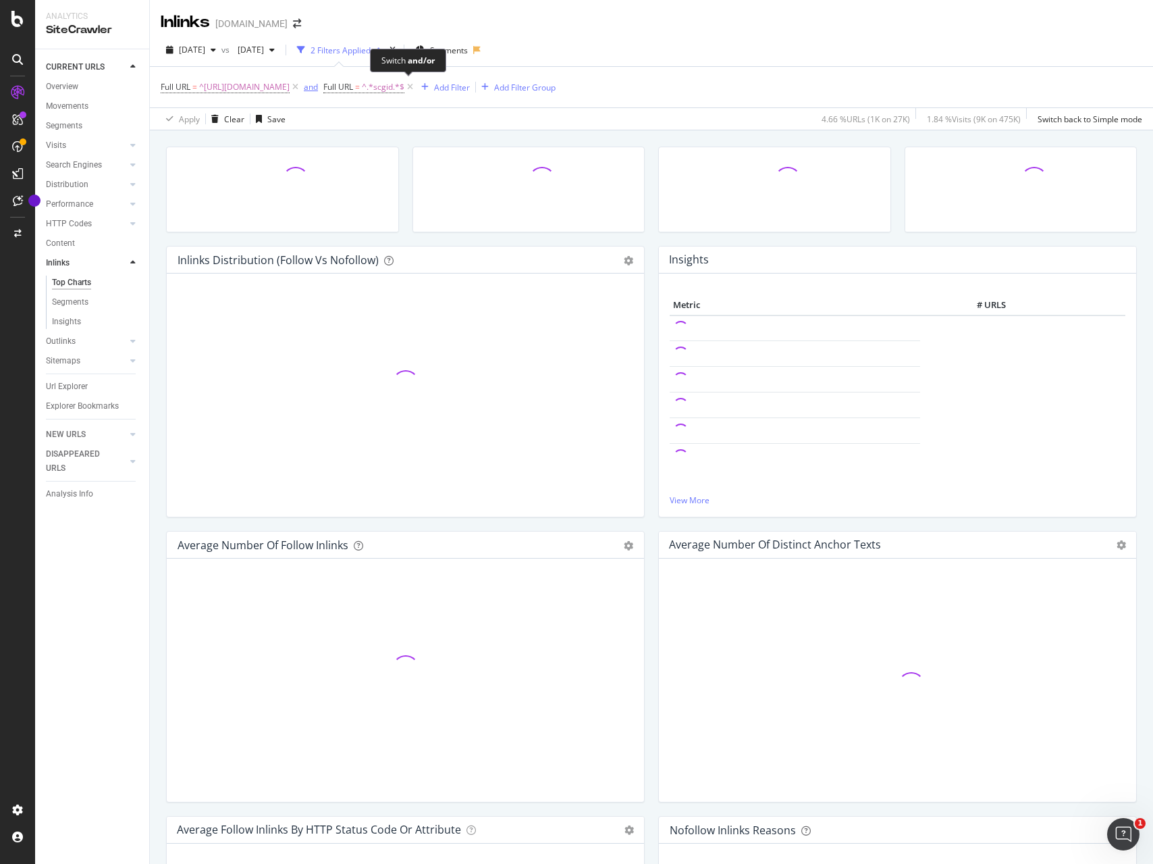
click at [318, 86] on div "and" at bounding box center [311, 86] width 14 height 11
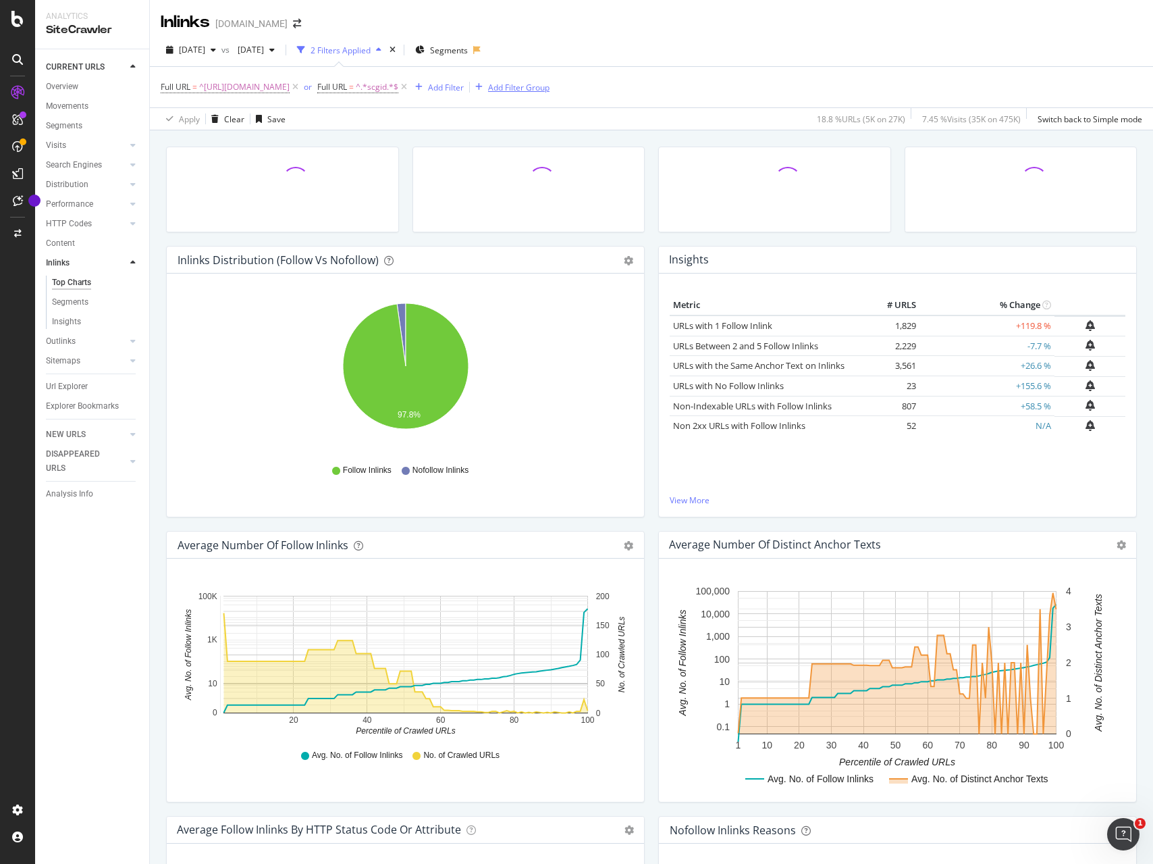
click at [550, 86] on div "Add Filter Group" at bounding box center [518, 87] width 61 height 11
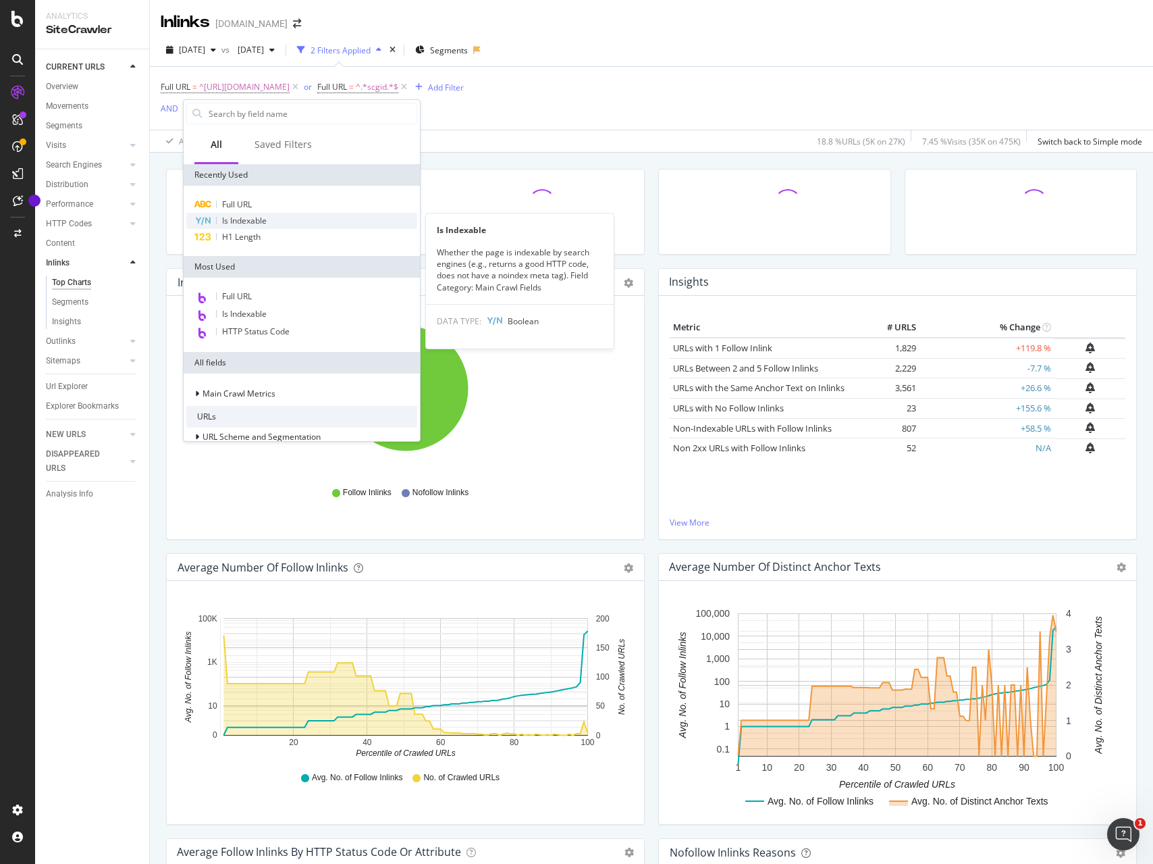
click at [236, 221] on span "Is Indexable" at bounding box center [244, 220] width 45 height 11
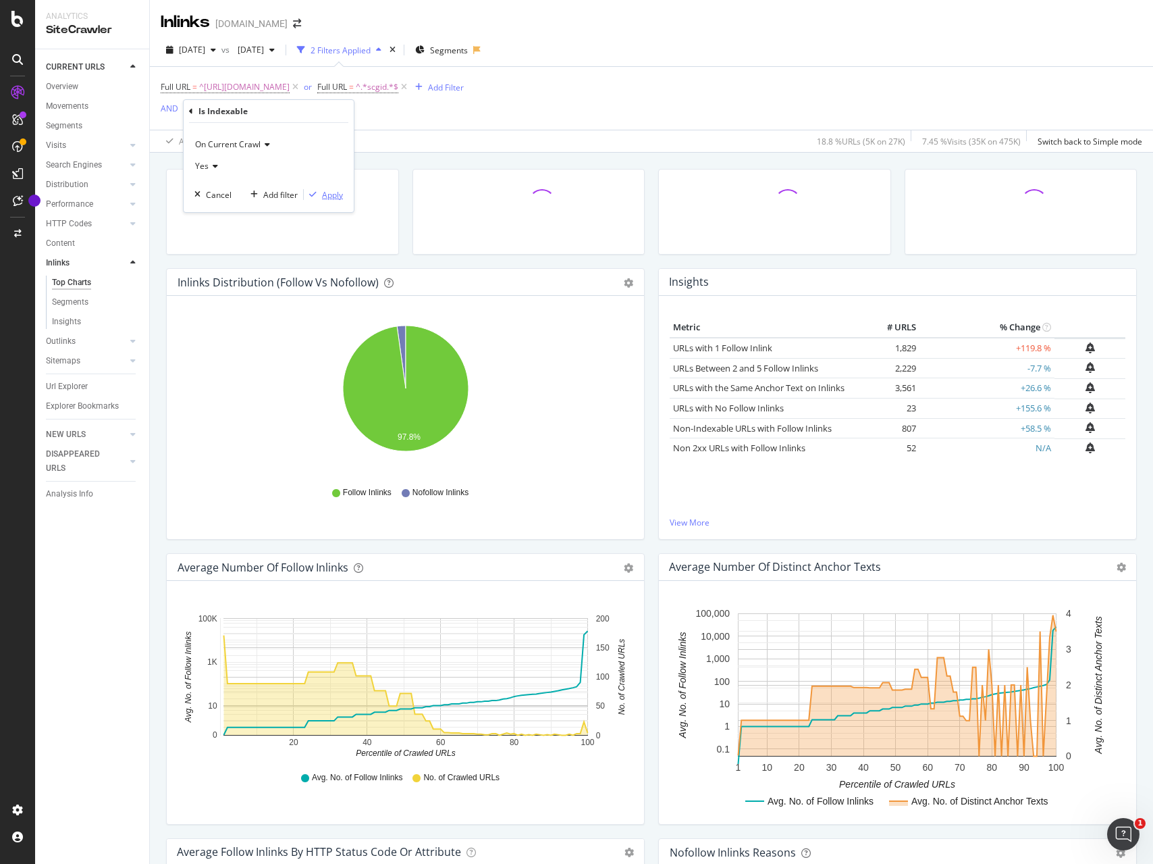
drag, startPoint x: 334, startPoint y: 195, endPoint x: 402, endPoint y: 198, distance: 67.6
click at [334, 195] on div "Apply" at bounding box center [332, 194] width 21 height 11
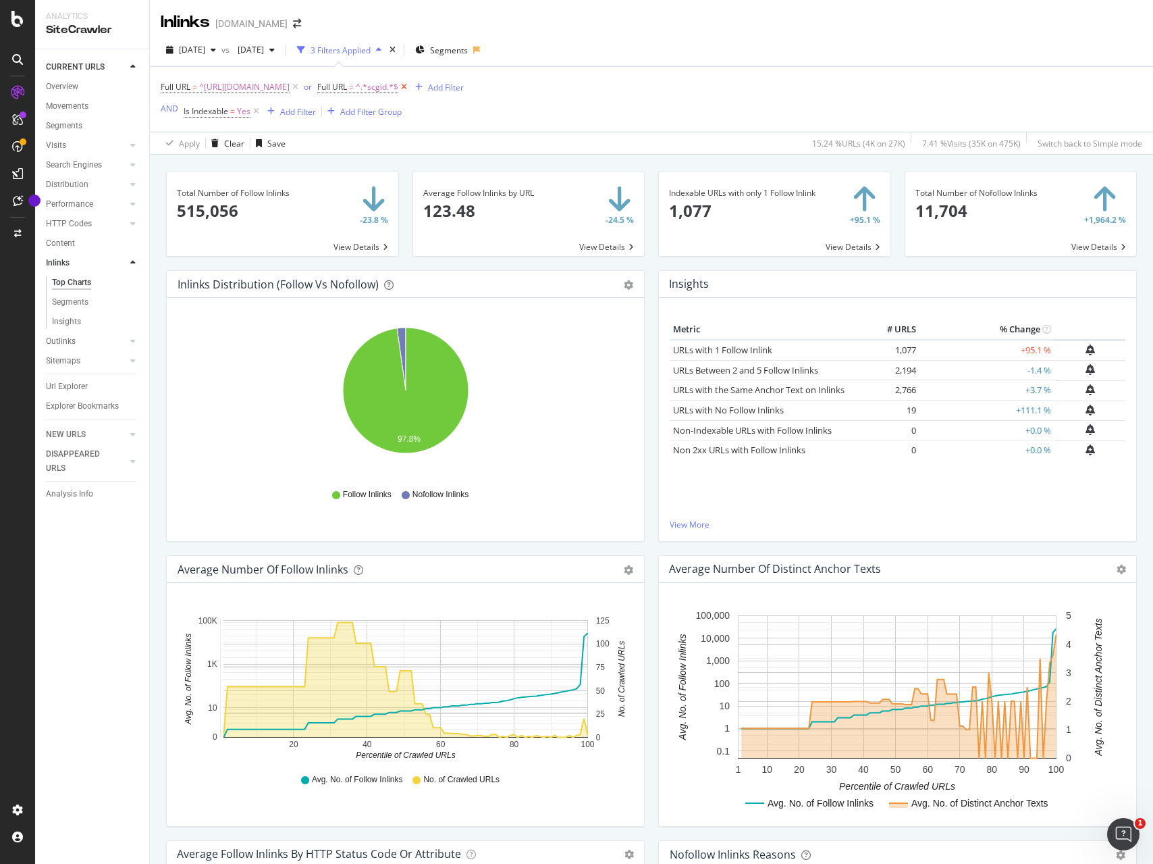
click at [410, 86] on icon at bounding box center [403, 87] width 11 height 14
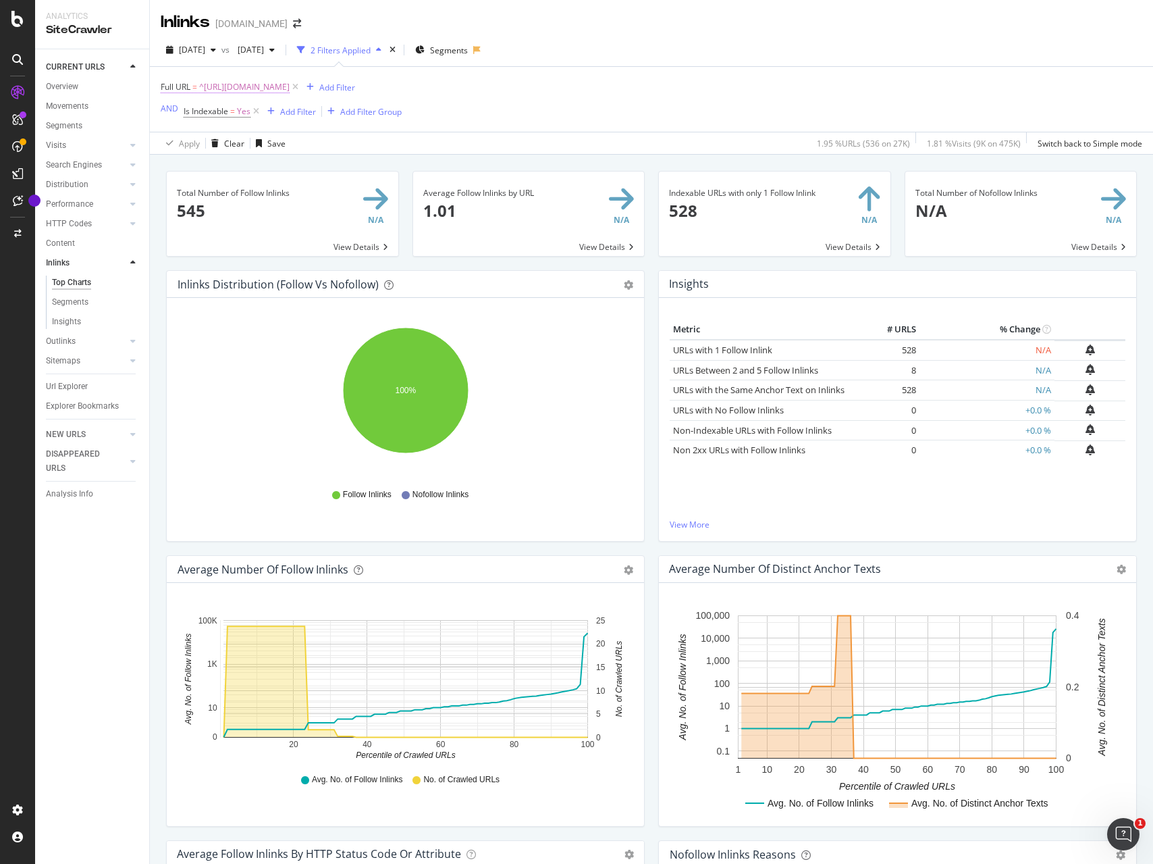
click at [290, 86] on span "^[URL][DOMAIN_NAME]" at bounding box center [244, 87] width 90 height 19
click at [207, 120] on span "Starts with" at bounding box center [193, 118] width 40 height 11
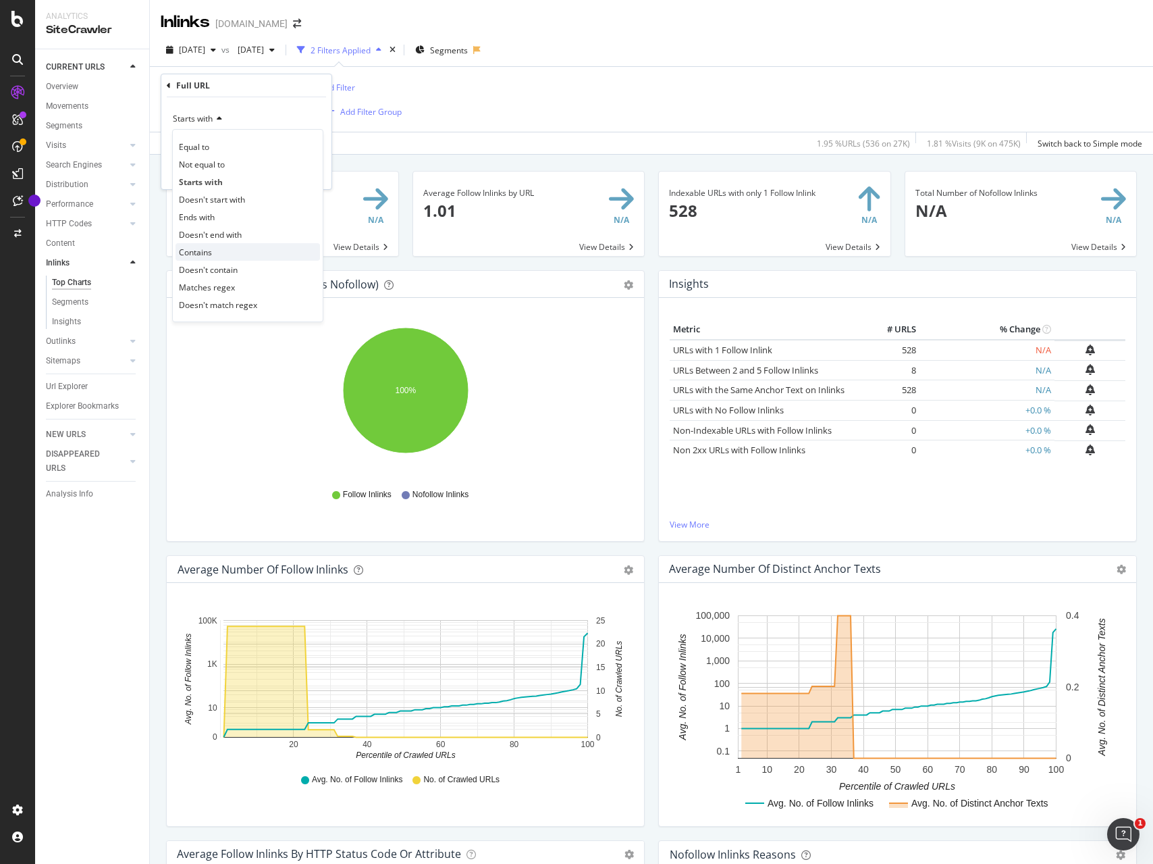
click at [207, 248] on span "Contains" at bounding box center [195, 251] width 33 height 11
click at [275, 146] on input "https://www.sephora.pl/wyniki-wyszukiwania" at bounding box center [237, 143] width 128 height 22
click at [280, 142] on input "https://www.sephora.pl/wyniki-wyszukiwania" at bounding box center [237, 143] width 128 height 22
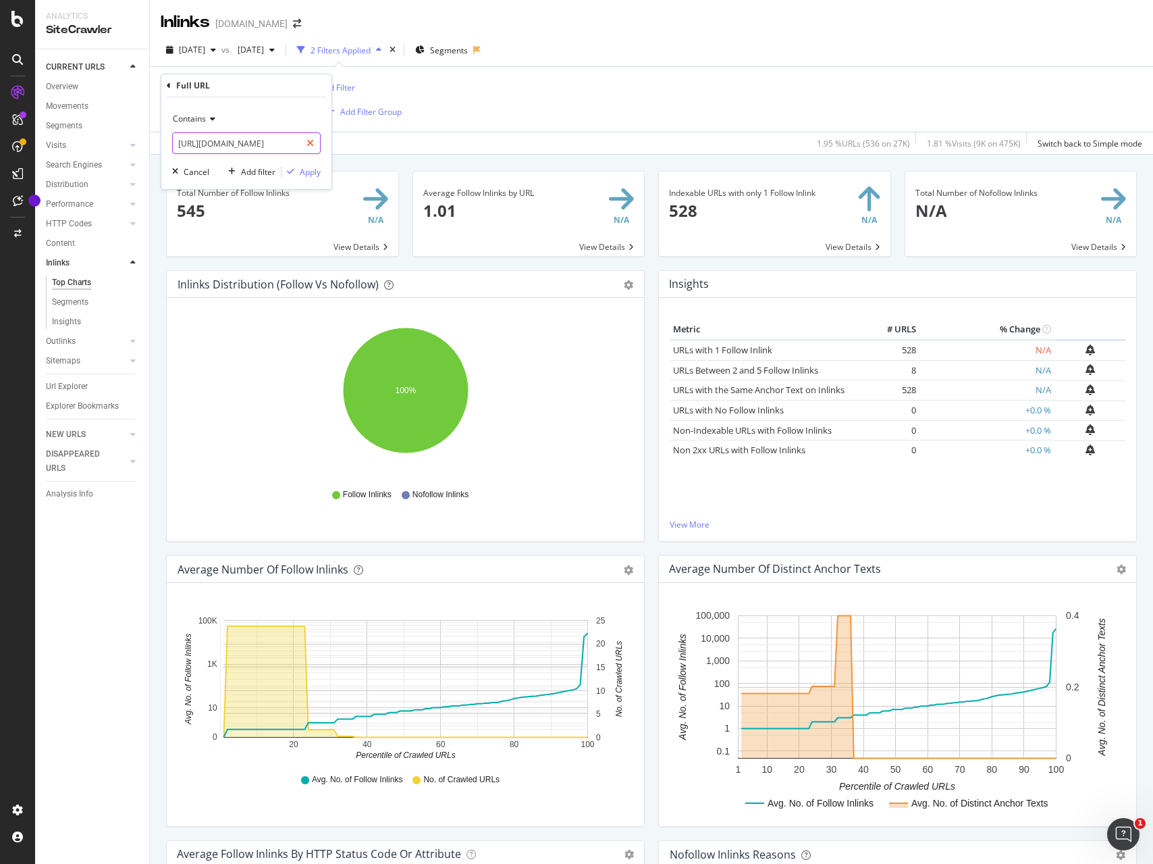
scroll to position [0, 52]
drag, startPoint x: 292, startPoint y: 142, endPoint x: 308, endPoint y: 142, distance: 16.2
click at [308, 142] on div "https://www.sephora.pl/wyniki-wyszukiwania" at bounding box center [246, 143] width 149 height 22
click at [243, 142] on input "https://www.sephora.pl/wyniki-wyszukiwania" at bounding box center [237, 143] width 128 height 22
drag, startPoint x: 290, startPoint y: 145, endPoint x: 298, endPoint y: 145, distance: 8.8
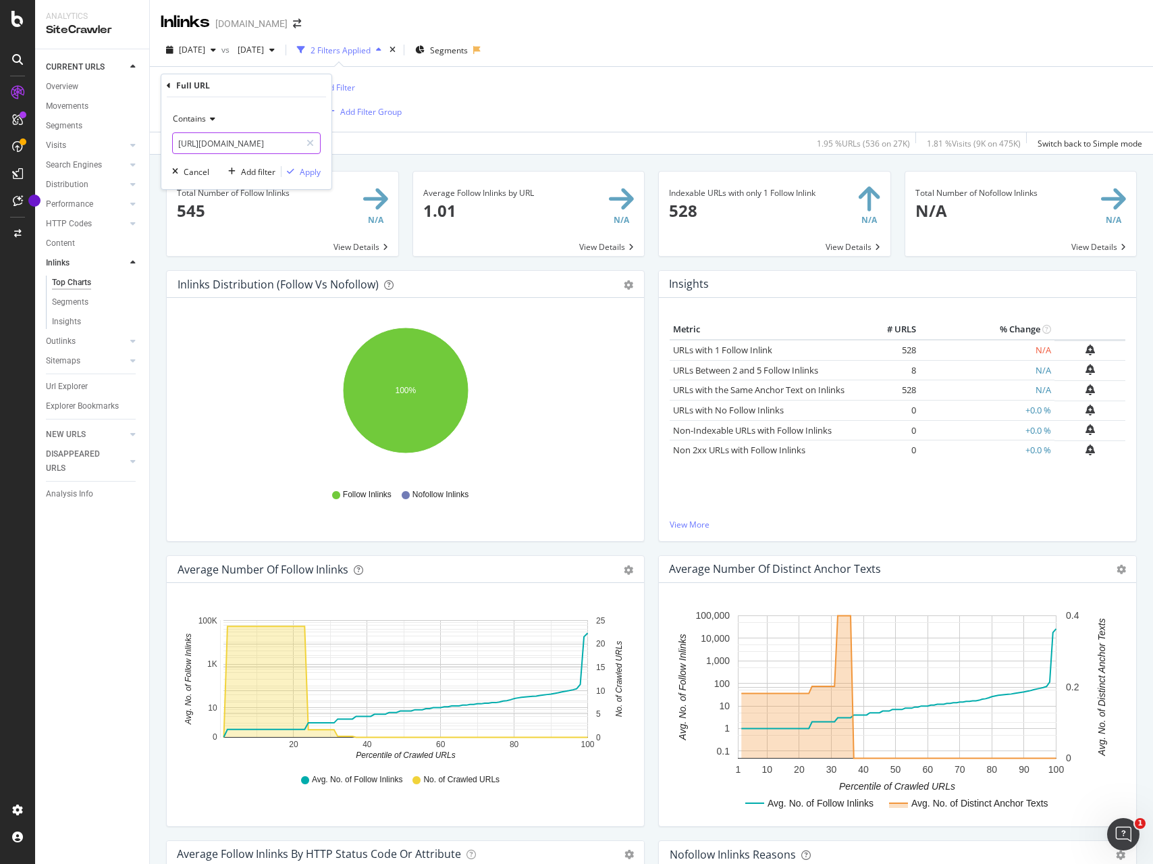
click at [298, 145] on input "https://www.sephora.pl/wyniki-wyszukiwania" at bounding box center [237, 143] width 128 height 22
click at [260, 145] on input "https://www.sephora.pl/wyniki-wyszukiwania" at bounding box center [237, 143] width 128 height 22
drag, startPoint x: 249, startPoint y: 142, endPoint x: 290, endPoint y: 141, distance: 41.2
click at [309, 142] on div "https://www.sephora.pl/wyniki-wyszukiwania" at bounding box center [246, 143] width 149 height 22
click at [249, 143] on input "https://www.sephora.pl/wyniki-wyszukiwania" at bounding box center [237, 143] width 128 height 22
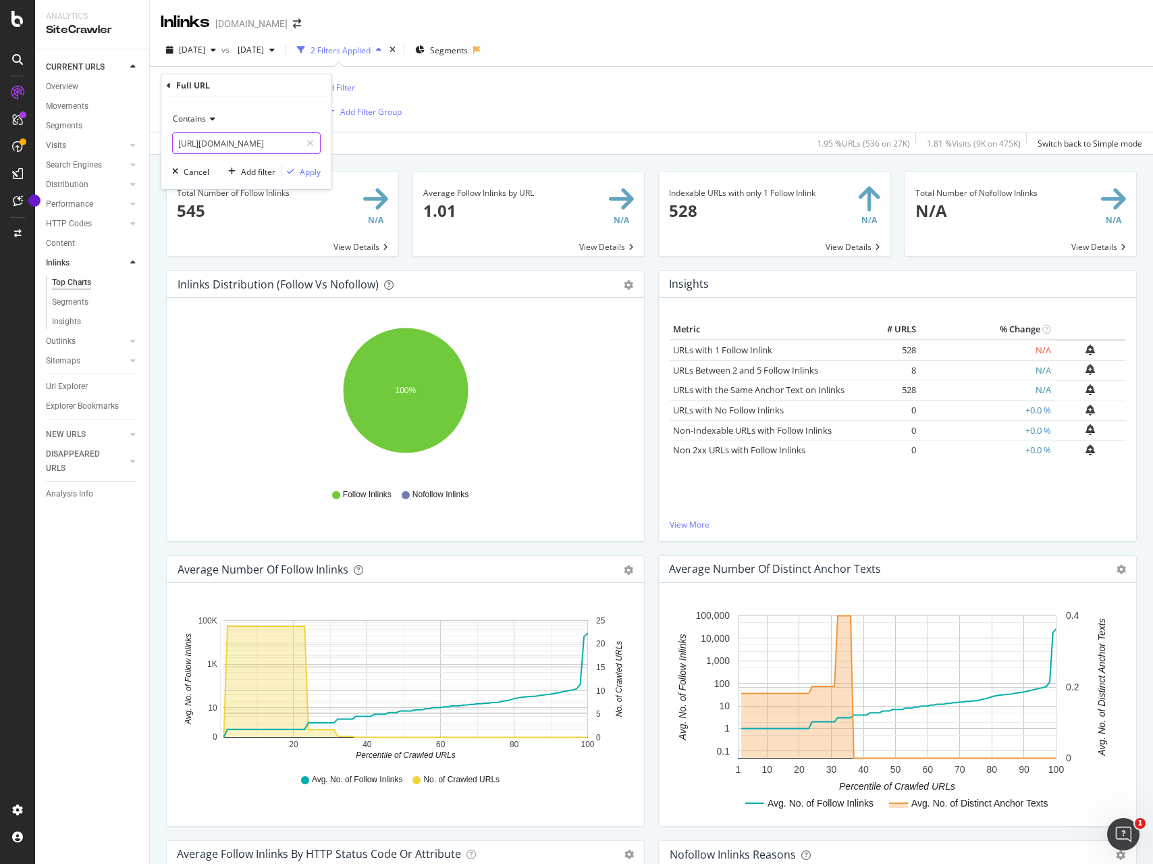
click at [249, 143] on input "https://www.sephora.pl/wyniki-wyszukiwania" at bounding box center [237, 143] width 128 height 22
type input "?q="
click at [319, 171] on div "Apply" at bounding box center [310, 171] width 21 height 11
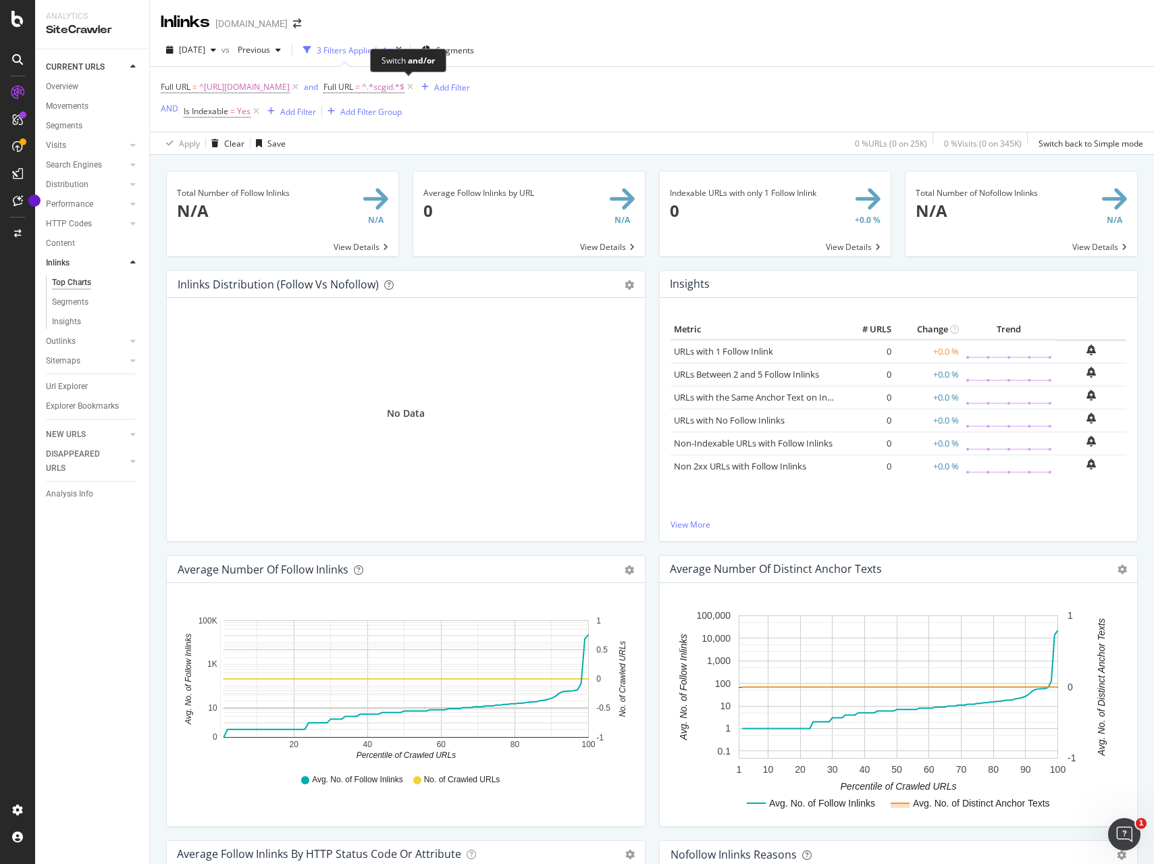
drag, startPoint x: 401, startPoint y: 90, endPoint x: 658, endPoint y: 80, distance: 257.5
click at [318, 90] on div "and" at bounding box center [311, 86] width 14 height 11
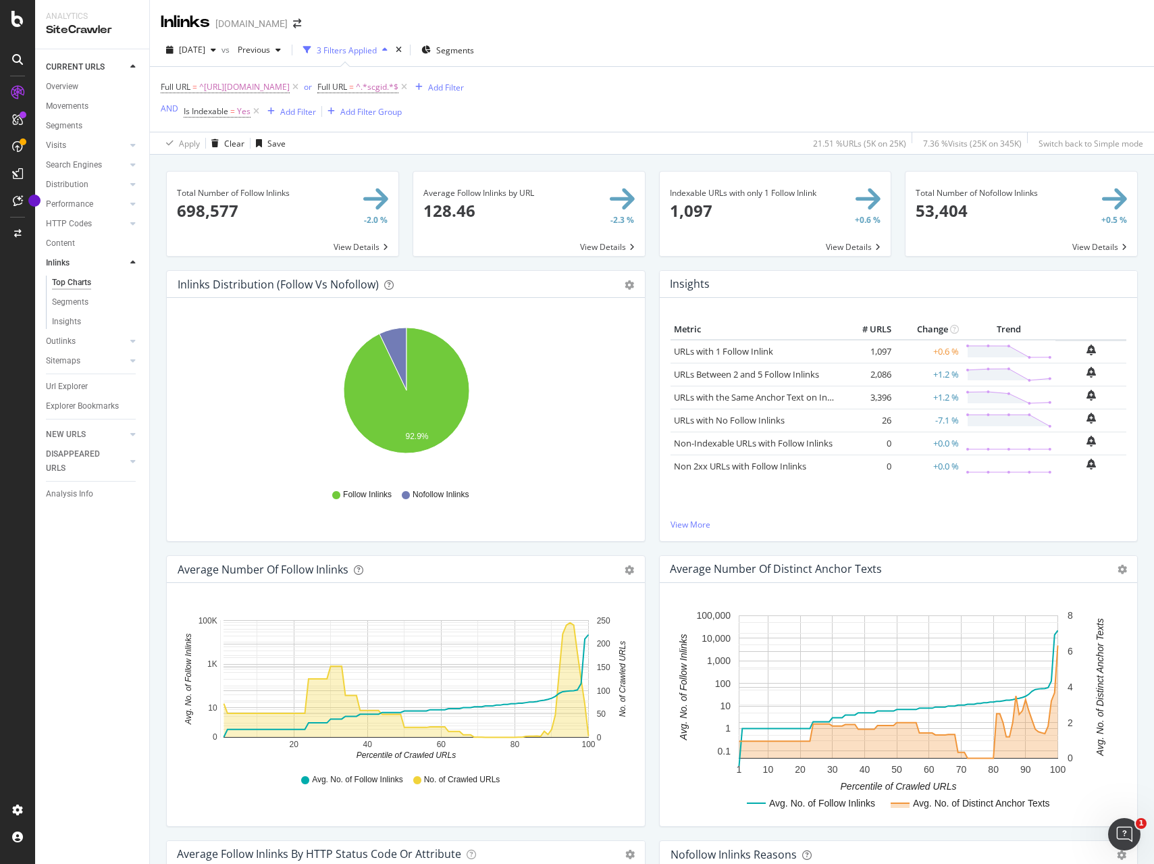
scroll to position [1, 0]
click at [410, 86] on icon at bounding box center [403, 87] width 11 height 14
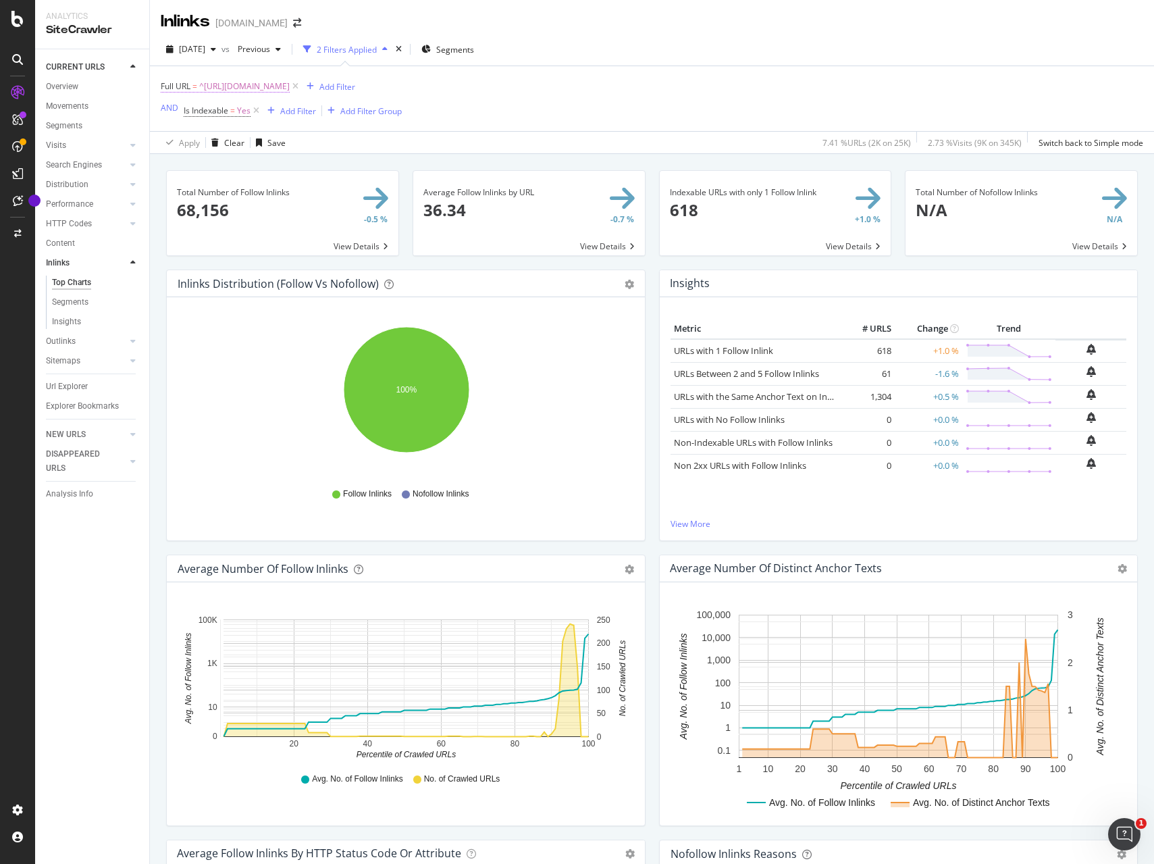
click at [290, 86] on span "^[URL][DOMAIN_NAME]" at bounding box center [244, 86] width 90 height 19
click at [213, 116] on span "Starts with" at bounding box center [193, 117] width 40 height 11
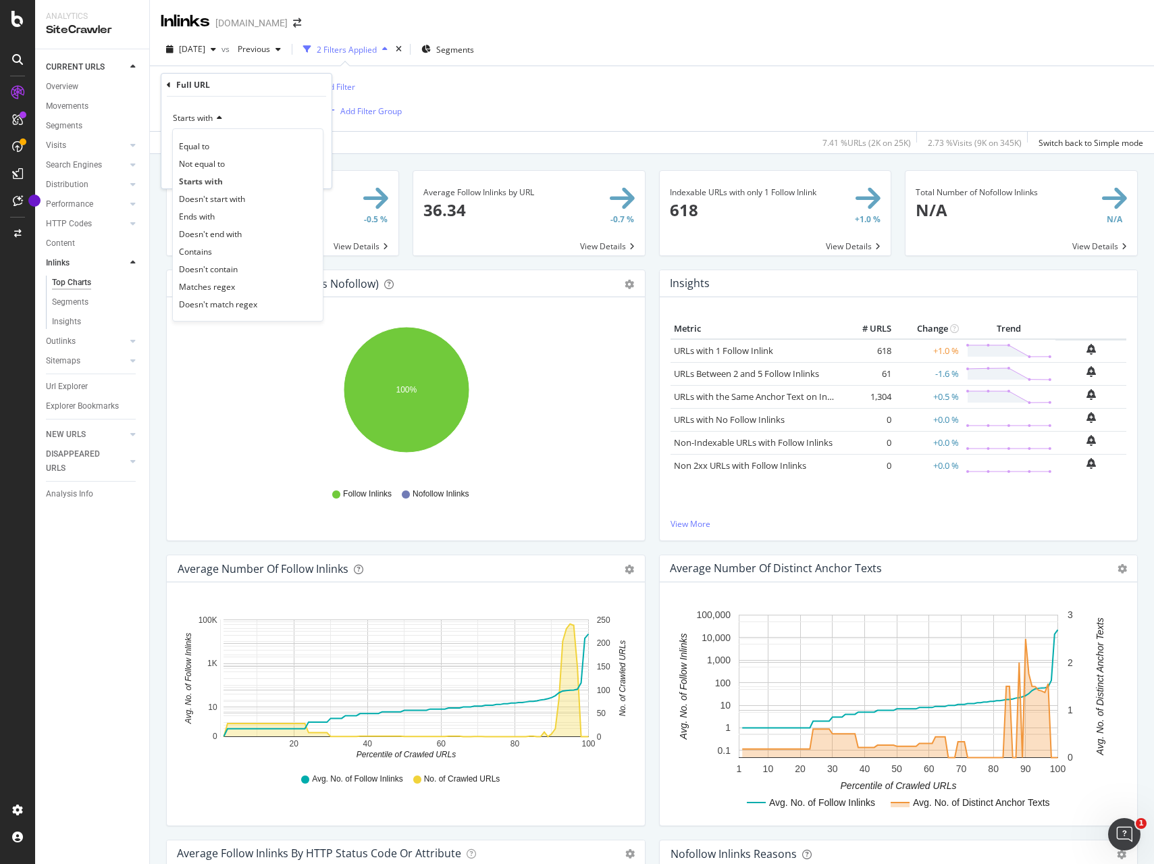
click at [244, 244] on div "Contains" at bounding box center [248, 251] width 145 height 18
click at [238, 143] on input "https://www.sephora.pl/wyniki-wyszukiwania" at bounding box center [237, 143] width 128 height 22
type input "?q="
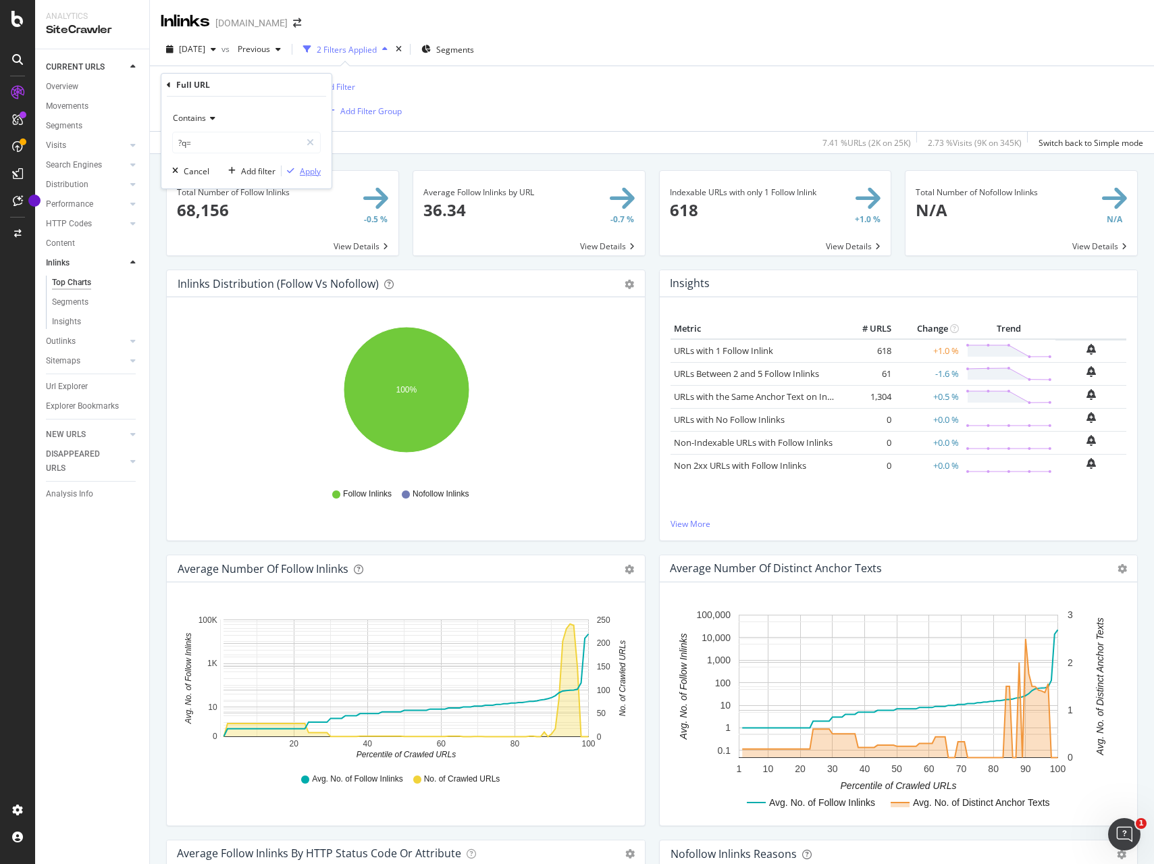
click at [313, 172] on div "Apply" at bounding box center [310, 170] width 21 height 11
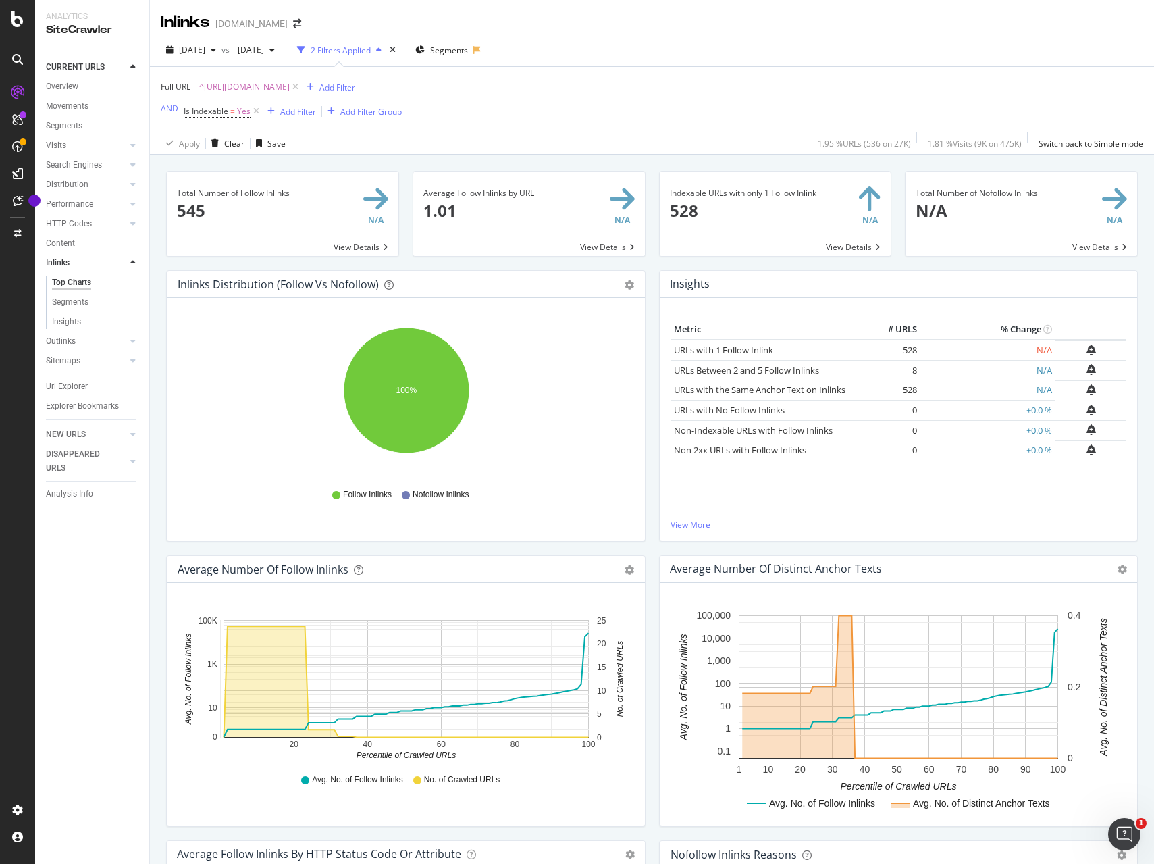
click at [647, 260] on div "Average Follow Inlinks by URL 1.01 N/A View Details" at bounding box center [529, 220] width 246 height 99
